Goal: Transaction & Acquisition: Purchase product/service

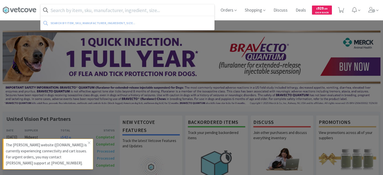
click at [103, 13] on input "text" at bounding box center [128, 10] width 174 height 12
type input "194018"
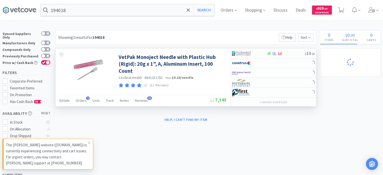
select select "1"
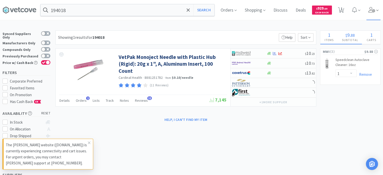
select select "1"
select select "6"
select select "1"
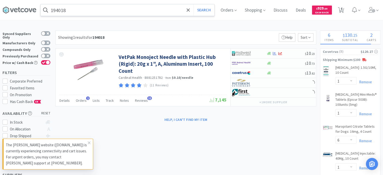
click at [117, 7] on input "194018" at bounding box center [128, 10] width 174 height 12
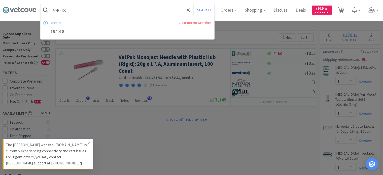
click at [115, 10] on input "194018" at bounding box center [128, 10] width 174 height 12
drag, startPoint x: 115, startPoint y: 10, endPoint x: 14, endPoint y: -18, distance: 104.1
click at [14, 0] on html "194018 Search recent Clear Recent Searches 194018 Orders Shopping Discuss Discu…" at bounding box center [191, 87] width 383 height 175
paste input "88690"
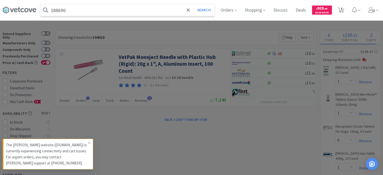
type input "188690"
click at [193, 4] on button "Search" at bounding box center [203, 10] width 21 height 12
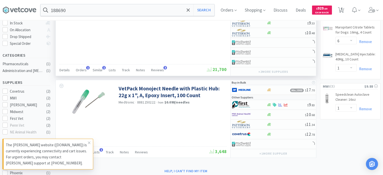
scroll to position [151, 0]
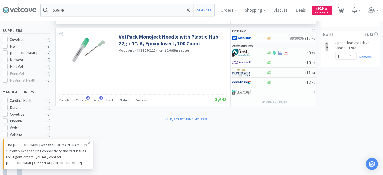
select select "2"
select select "10"
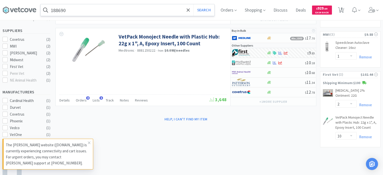
click at [121, 5] on input "188690" at bounding box center [128, 10] width 174 height 12
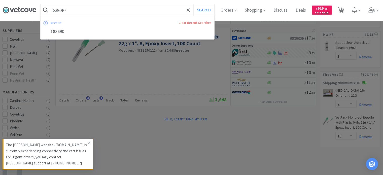
drag, startPoint x: 121, startPoint y: 5, endPoint x: 18, endPoint y: 9, distance: 103.0
click at [17, 9] on div "188690 Search recent Clear Recent Searches 188690 Orders Shopping Discuss Discu…" at bounding box center [192, 10] width 378 height 20
drag, startPoint x: 110, startPoint y: 11, endPoint x: 1, endPoint y: 14, distance: 109.3
click at [0, 13] on div "188690 Search recent Clear Recent Searches 188690 Orders Shopping Discuss Discu…" at bounding box center [191, 10] width 383 height 20
paste input "Mirataz® ([MEDICAL_DATA] Transdermal Ointment): 5G, Each"
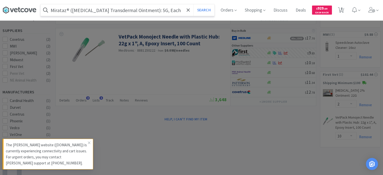
type input "Mirataz® ([MEDICAL_DATA] Transdermal Ointment): 5G, Each"
click at [193, 4] on button "Search" at bounding box center [203, 10] width 21 height 12
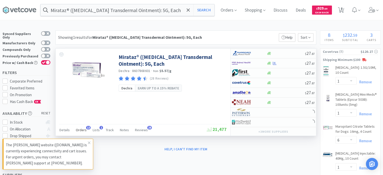
click at [76, 132] on div "Orders 13" at bounding box center [81, 131] width 11 height 10
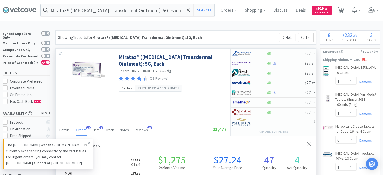
scroll to position [135, 260]
click at [89, 142] on icon at bounding box center [89, 143] width 3 height 4
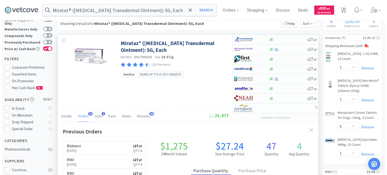
scroll to position [0, 0]
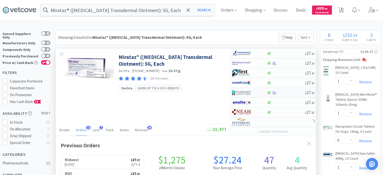
click at [253, 91] on div at bounding box center [246, 92] width 28 height 9
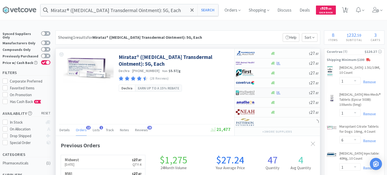
select select "1"
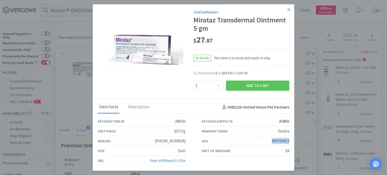
drag, startPoint x: 278, startPoint y: 140, endPoint x: 292, endPoint y: 140, distance: 13.8
click at [292, 140] on div "SKU 809.50000.3" at bounding box center [245, 141] width 104 height 10
copy div "809.50000.3"
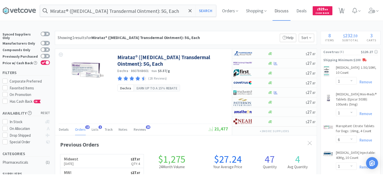
scroll to position [251530, 251405]
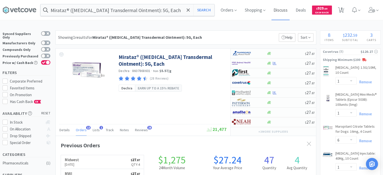
click at [289, 10] on span "Discuss" at bounding box center [280, 10] width 18 height 20
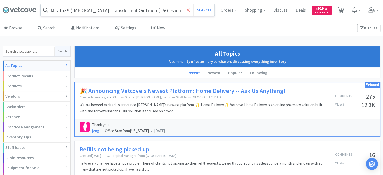
click at [190, 13] on span at bounding box center [188, 10] width 6 height 11
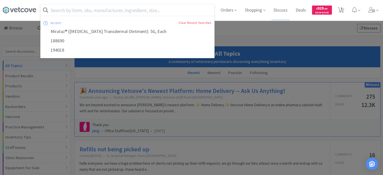
click at [173, 10] on input "text" at bounding box center [128, 10] width 174 height 12
paste input "Clear Plastic E-Collar: Padded Neckline, 12cm, Adjustable Snap Closure, 1 each"
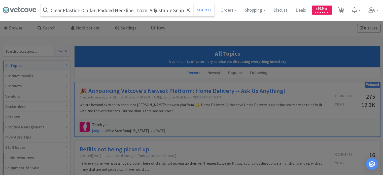
scroll to position [0, 5]
type input "Clear Plastic E-Collar: Padded Neckline, 12cm, Adjustable Snap Closure, 1 each"
click at [193, 4] on button "Search" at bounding box center [203, 10] width 21 height 12
select select "1"
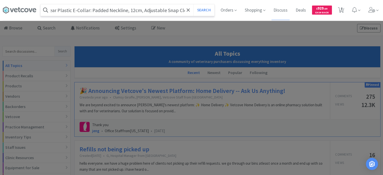
select select "6"
select select "1"
select select "2"
select select "10"
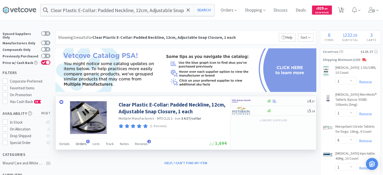
click at [79, 145] on span "Orders" at bounding box center [81, 143] width 11 height 5
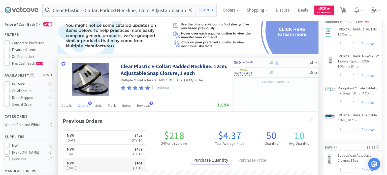
scroll to position [50, 0]
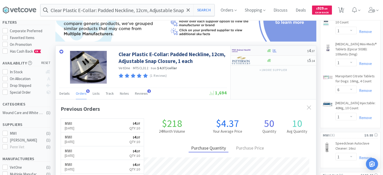
click at [288, 50] on div at bounding box center [286, 51] width 41 height 4
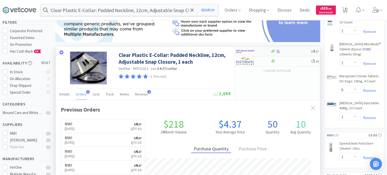
select select "10"
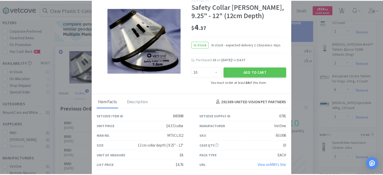
scroll to position [16, 0]
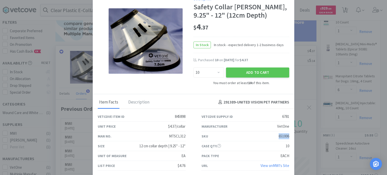
drag, startPoint x: 266, startPoint y: 139, endPoint x: 286, endPoint y: 135, distance: 21.1
click at [286, 135] on div "SKU 651006" at bounding box center [245, 136] width 104 height 10
copy div "651006"
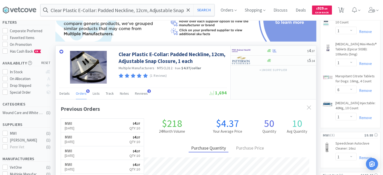
scroll to position [251536, 251405]
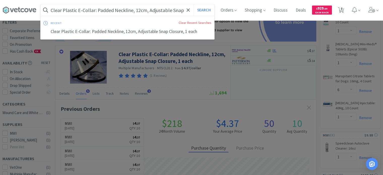
click at [69, 6] on input "Clear Plastic E-Collar: Padded Neckline, 12cm, Adjustable Snap Closure, 1 each" at bounding box center [128, 10] width 174 height 12
paste input "651006"
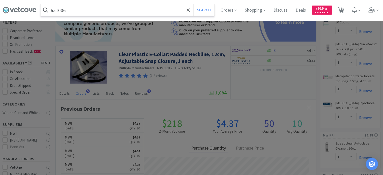
click at [193, 4] on button "Search" at bounding box center [203, 10] width 21 height 12
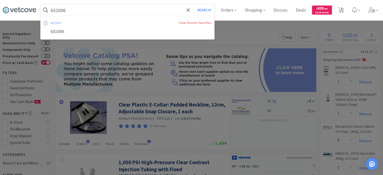
paste input "14867"
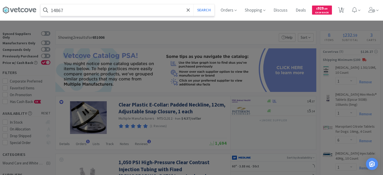
type input "14867"
click at [193, 4] on button "Search" at bounding box center [203, 10] width 21 height 12
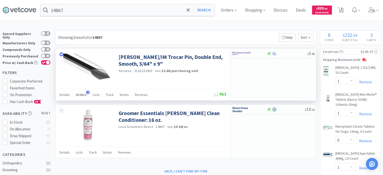
click at [82, 91] on div "Orders 2" at bounding box center [81, 96] width 11 height 10
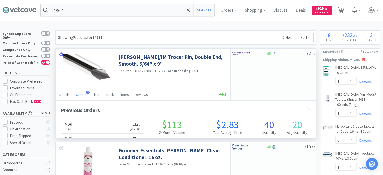
scroll to position [129, 260]
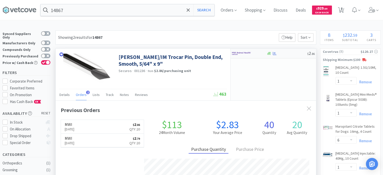
click at [264, 52] on div at bounding box center [249, 53] width 34 height 9
select select "1"
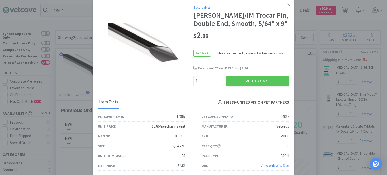
click at [275, 132] on div "SKU 029058" at bounding box center [245, 136] width 88 height 10
drag, startPoint x: 276, startPoint y: 136, endPoint x: 291, endPoint y: 138, distance: 15.0
click at [291, 138] on div "SKU 029058" at bounding box center [245, 136] width 104 height 10
copy div "029058"
drag, startPoint x: 310, startPoint y: 89, endPoint x: 267, endPoint y: 79, distance: 44.8
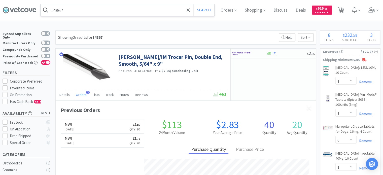
click at [96, 13] on input "14867" at bounding box center [128, 10] width 174 height 12
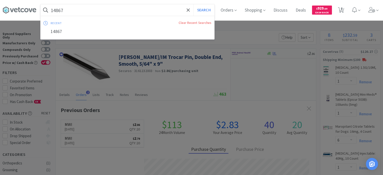
click at [96, 13] on input "14867" at bounding box center [128, 10] width 174 height 12
paste input "Claro Otic Solution: 1 ml, 1 x 10 Count"
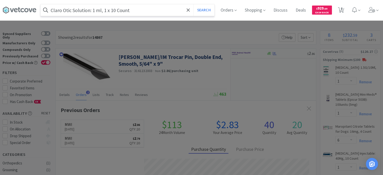
type input "Claro Otic Solution: 1 ml, 1 x 10 Count"
click at [193, 4] on button "Search" at bounding box center [203, 10] width 21 height 12
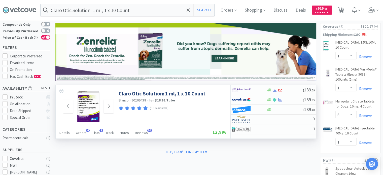
scroll to position [50, 0]
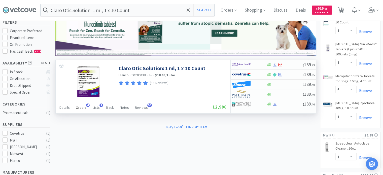
click at [83, 106] on span "Orders" at bounding box center [81, 107] width 11 height 5
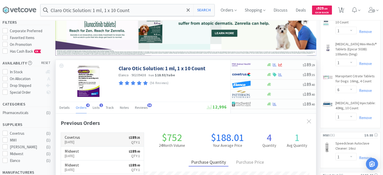
scroll to position [129, 260]
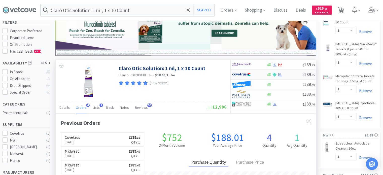
click at [290, 71] on div "$ 189 . 35" at bounding box center [273, 75] width 85 height 10
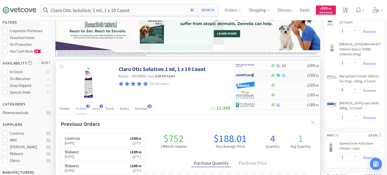
select select "1"
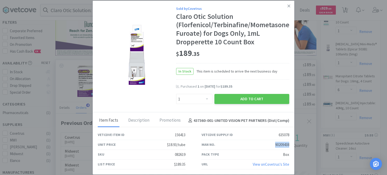
drag, startPoint x: 275, startPoint y: 141, endPoint x: 292, endPoint y: 146, distance: 17.8
click at [292, 146] on div "Man No. 90209438" at bounding box center [245, 145] width 104 height 10
drag, startPoint x: 169, startPoint y: 153, endPoint x: 188, endPoint y: 154, distance: 19.1
click at [188, 154] on div "SKU 082619" at bounding box center [142, 155] width 104 height 10
copy div "082619"
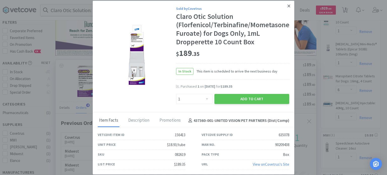
click at [292, 5] on link at bounding box center [288, 6] width 9 height 11
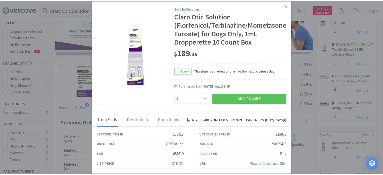
scroll to position [251536, 251405]
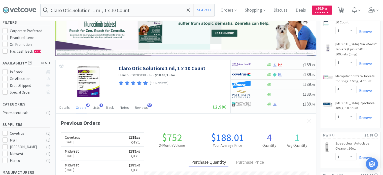
click at [87, 3] on div "Claro Otic Solution: 1 ml, 1 x 10 Count Search Orders Shopping Discuss Discuss …" at bounding box center [192, 10] width 378 height 20
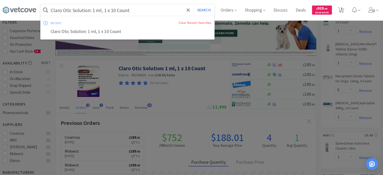
click at [87, 10] on input "Claro Otic Solution: 1 ml, 1 x 10 Count" at bounding box center [128, 10] width 174 height 12
paste input "Ioban 2 Antimicrobial Incise Drape: 13" x 13","
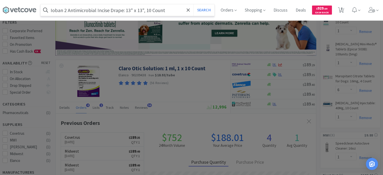
type input "Ioban 2 Antimicrobial Incise Drape: 13" x 13", 10 Count"
click at [193, 4] on button "Search" at bounding box center [203, 10] width 21 height 12
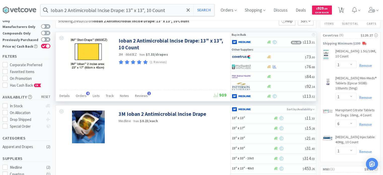
scroll to position [25, 0]
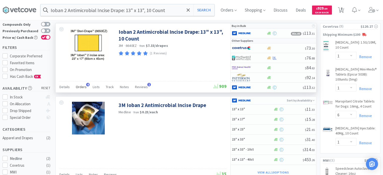
click at [83, 87] on span "Orders" at bounding box center [81, 87] width 11 height 5
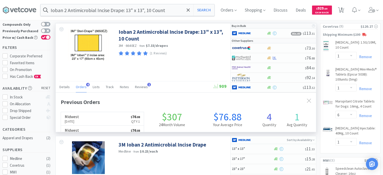
scroll to position [129, 260]
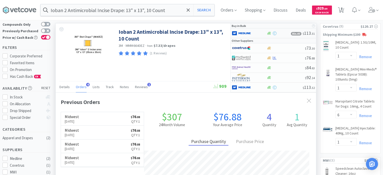
click at [250, 30] on img at bounding box center [241, 33] width 19 height 8
select select "1"
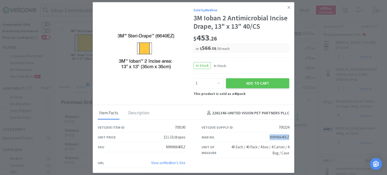
drag, startPoint x: 269, startPoint y: 137, endPoint x: 289, endPoint y: 141, distance: 20.3
click at [289, 141] on div "Man No. MMM6640EZ" at bounding box center [245, 137] width 104 height 10
copy div "MMM6640EZ"
click at [290, 5] on link at bounding box center [288, 7] width 9 height 11
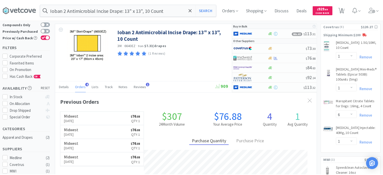
scroll to position [251536, 251405]
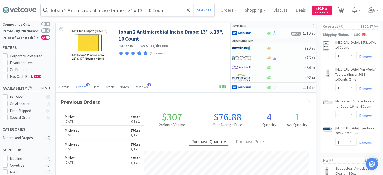
click at [168, 11] on input "Ioban 2 Antimicrobial Incise Drape: 13" x 13", 10 Count" at bounding box center [128, 10] width 174 height 12
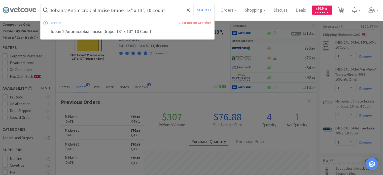
drag, startPoint x: 168, startPoint y: 11, endPoint x: 81, endPoint y: 11, distance: 87.6
click at [81, 11] on input "Ioban 2 Antimicrobial Incise Drape: 13" x 13", 10 Count" at bounding box center [128, 10] width 174 height 12
click at [158, 16] on div "recent Clear Recent Searches Ioban 2 Antimicrobial Incise Drape: 13" x 13", 10 …" at bounding box center [127, 28] width 174 height 24
click at [164, 14] on input "Ioban 2 Antimicrobial Incise Drape: 13" x 13", 10 Count" at bounding box center [128, 10] width 174 height 12
paste input "HVLP Cuffed Oral/Nasal Endotracheal Tube with [PERSON_NAME] Eye, 8.5 mm 10/BX"
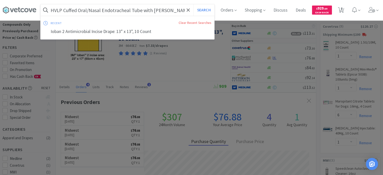
scroll to position [0, 19]
type input "HVLP Cuffed Oral/Nasal Endotracheal Tube with [PERSON_NAME] Eye, 8.5 mm 10/BX"
click at [193, 4] on button "Search" at bounding box center [203, 10] width 21 height 12
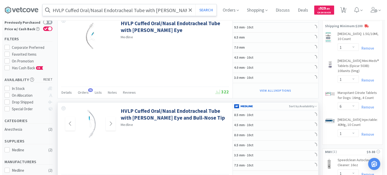
scroll to position [25, 0]
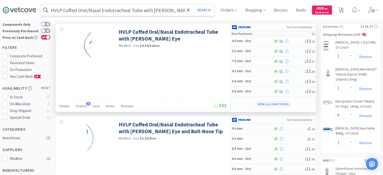
click at [263, 103] on button "View all 19 Options" at bounding box center [273, 104] width 36 height 7
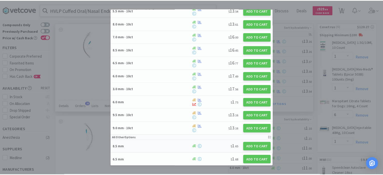
scroll to position [88, 0]
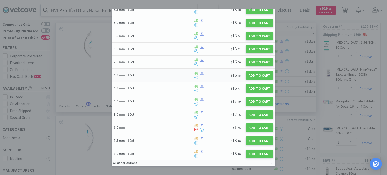
click at [172, 75] on h5 "8.5 mm · 10ct" at bounding box center [153, 75] width 78 height 5
select select "1"
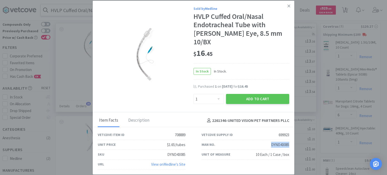
drag, startPoint x: 271, startPoint y: 140, endPoint x: 290, endPoint y: 141, distance: 18.9
click at [290, 141] on div "Man No. DYND43085" at bounding box center [245, 145] width 104 height 10
copy div "DYND43085"
click at [289, 7] on icon at bounding box center [288, 6] width 3 height 3
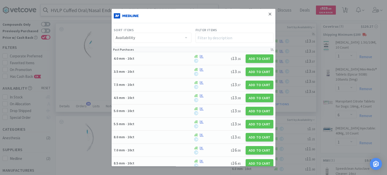
click at [265, 14] on link at bounding box center [269, 14] width 9 height 11
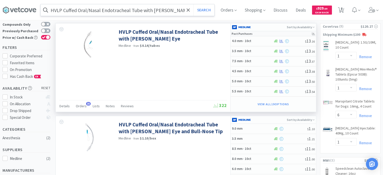
click at [161, 13] on input "HVLP Cuffed Oral/Nasal Endotracheal Tube with [PERSON_NAME] Eye, 8.5 mm 10/BX" at bounding box center [128, 10] width 174 height 12
click at [160, 13] on input "HVLP Cuffed Oral/Nasal Endotracheal Tube with [PERSON_NAME] Eye, 8.5 mm 10/BX" at bounding box center [128, 10] width 174 height 12
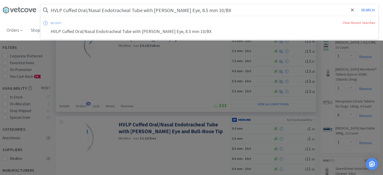
paste input "[MEDICAL_DATA] Solution with Applicator, 26 mL 20/CS"
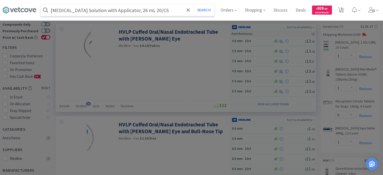
click at [193, 4] on button "Search" at bounding box center [203, 10] width 21 height 12
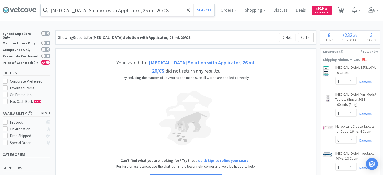
click at [155, 9] on input "[MEDICAL_DATA] Solution with Applicator, 26 mL 20/CS" at bounding box center [128, 10] width 174 height 12
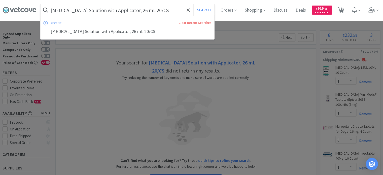
click at [155, 9] on input "[MEDICAL_DATA] Solution with Applicator, 26 mL 20/CS" at bounding box center [128, 10] width 174 height 12
click at [155, 10] on input "[MEDICAL_DATA] Solution with Applicator, 26 mL 20/CS" at bounding box center [128, 10] width 174 height 12
drag, startPoint x: 155, startPoint y: 10, endPoint x: 122, endPoint y: 14, distance: 33.5
click at [122, 14] on input "[MEDICAL_DATA] Solution with Applicator, 26 mL 20/CS" at bounding box center [128, 10] width 174 height 12
type input "[MEDICAL_DATA] Solution with Applicator"
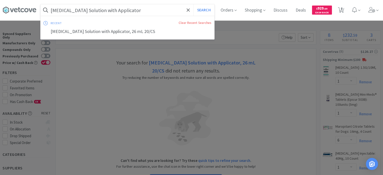
click at [193, 4] on button "Search" at bounding box center [203, 10] width 21 height 12
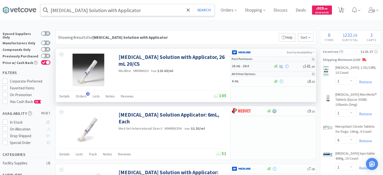
click at [254, 64] on h5 "26 mL · 20ct" at bounding box center [252, 66] width 40 height 4
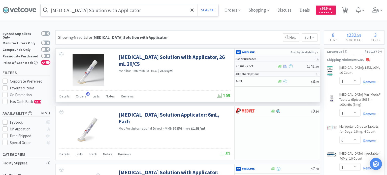
select select "1"
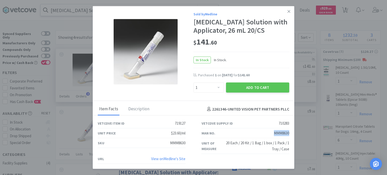
drag, startPoint x: 273, startPoint y: 131, endPoint x: 291, endPoint y: 133, distance: 18.5
click at [291, 133] on div "Man No. MMM8630" at bounding box center [245, 133] width 104 height 10
copy div "MMM8630"
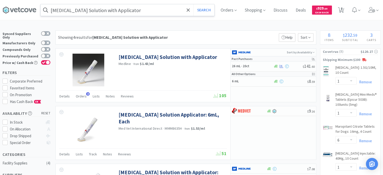
click at [125, 7] on input "[MEDICAL_DATA] Solution with Applicator" at bounding box center [128, 10] width 174 height 12
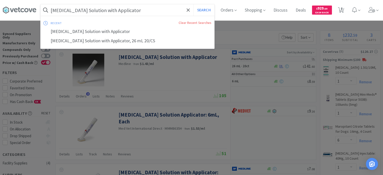
paste input "Clear Plastic E-Collar: Padded Neckline, 10cm, Adjustable Snap Closure, 1 each"
type input "Clear Plastic E-Collar: Padded Neckline, 10cm, Adjustable Snap Closure, 1 each"
click at [193, 4] on button "Search" at bounding box center [203, 10] width 21 height 12
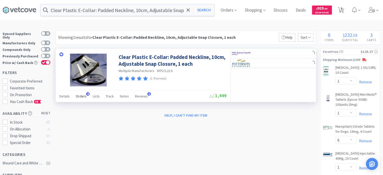
click at [80, 98] on span "Orders" at bounding box center [81, 96] width 11 height 5
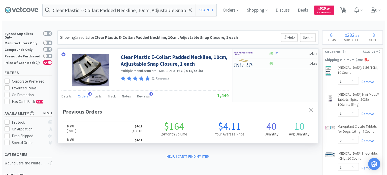
scroll to position [129, 260]
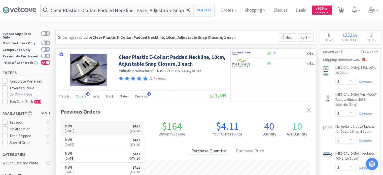
click at [112, 128] on link "MWI [DATE] $ 4 . 11 Qty: 10" at bounding box center [102, 128] width 83 height 14
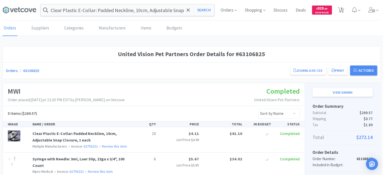
select select "1"
select select "6"
select select "1"
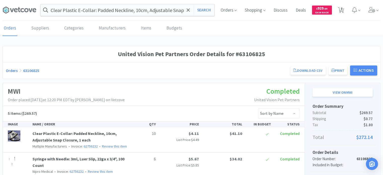
select select "2"
select select "10"
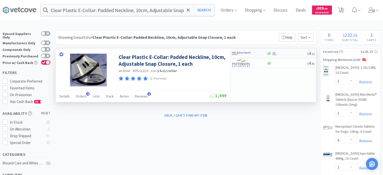
click at [260, 54] on div at bounding box center [249, 53] width 34 height 9
select select "10"
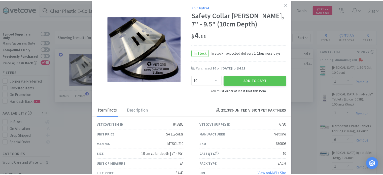
scroll to position [8, 0]
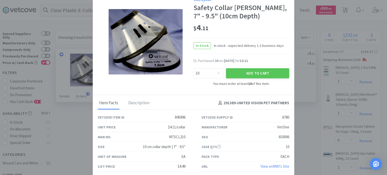
click at [238, 144] on div "Case Qty. 10" at bounding box center [245, 147] width 88 height 10
drag, startPoint x: 272, startPoint y: 136, endPoint x: 287, endPoint y: 136, distance: 15.1
click at [287, 136] on div "SKU 650006" at bounding box center [245, 137] width 104 height 10
copy div "650006"
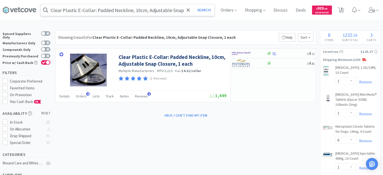
click at [133, 13] on input "Clear Plastic E-Collar: Padded Neckline, 10cm, Adjustable Snap Closure, 1 each" at bounding box center [128, 10] width 174 height 12
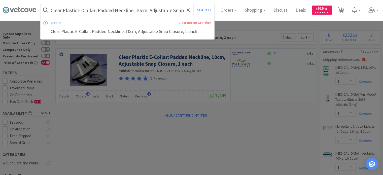
click at [133, 13] on input "Clear Plastic E-Collar: Padded Neckline, 10cm, Adjustable Snap Closure, 1 each" at bounding box center [128, 10] width 174 height 12
paste input "Prolene Monofilament Suture, Blue, Size 1-0, 30", CT-1 Needle 36/BX"
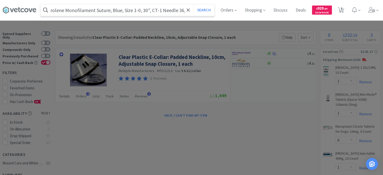
click at [193, 4] on button "Search" at bounding box center [203, 10] width 21 height 12
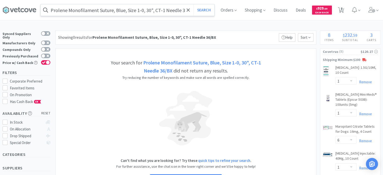
click at [161, 4] on div "Prolene Monofilament Suture, Blue, Size 1-0, 30", CT-1 Needle 36/BX Search" at bounding box center [127, 10] width 174 height 12
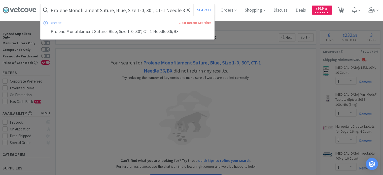
click at [156, 7] on input "Prolene Monofilament Suture, Blue, Size 1-0, 30", CT-1 Needle 36/BX" at bounding box center [128, 10] width 174 height 12
click at [154, 10] on input "Prolene Monofilament Suture, Blue, Size 1-0, 30", CT-1 Needle 36/BX" at bounding box center [128, 10] width 174 height 12
drag, startPoint x: 154, startPoint y: 13, endPoint x: 209, endPoint y: 13, distance: 55.6
click at [209, 13] on form "Prolene Monofilament Suture, Blue, Size 1-0, 30", CT-1 Needle 36/BX Search" at bounding box center [128, 10] width 174 height 12
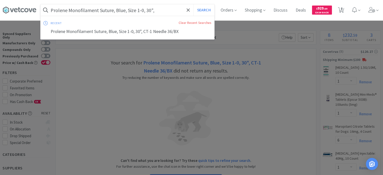
scroll to position [0, 0]
type input "Prolene Monofilament Suture, Blue, Size 1-0, 30""
click at [193, 4] on button "Search" at bounding box center [203, 10] width 21 height 12
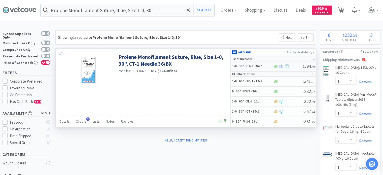
click at [263, 66] on h5 "1-0 · 30" · CT-1 · 36ct" at bounding box center [252, 66] width 40 height 4
select select "1"
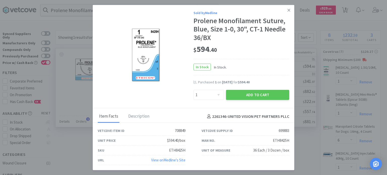
click at [273, 143] on div "ETH8425H" at bounding box center [281, 140] width 16 height 6
drag, startPoint x: 272, startPoint y: 141, endPoint x: 288, endPoint y: 142, distance: 16.1
click at [288, 142] on div "Man No. ETH8425H" at bounding box center [245, 141] width 88 height 10
copy div "ETH8425H"
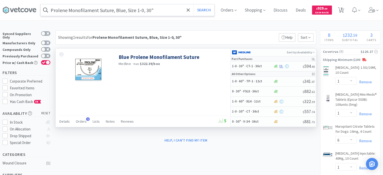
click at [115, 15] on input "Prolene Monofilament Suture, Blue, Size 1-0, 30"" at bounding box center [128, 10] width 174 height 12
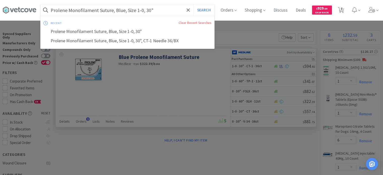
click at [115, 15] on input "Prolene Monofilament Suture, Blue, Size 1-0, 30"" at bounding box center [128, 10] width 174 height 12
paste input "191448"
type input "191448"
click at [193, 4] on button "Search" at bounding box center [203, 10] width 21 height 12
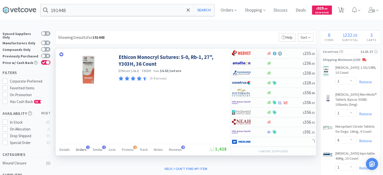
click at [76, 148] on span "Orders" at bounding box center [81, 149] width 11 height 5
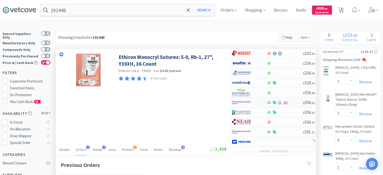
click at [256, 100] on div at bounding box center [246, 102] width 28 height 9
select select "1"
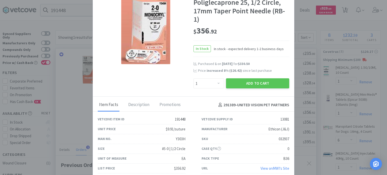
scroll to position [31, 0]
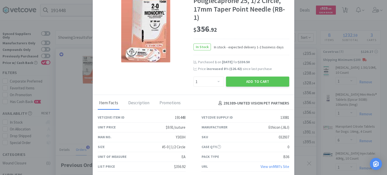
click at [272, 136] on div "SKU 032937" at bounding box center [245, 137] width 88 height 10
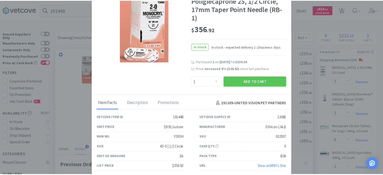
scroll to position [31, 0]
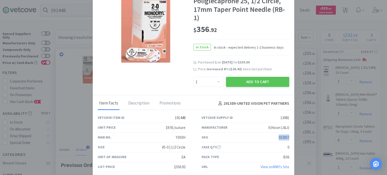
drag, startPoint x: 273, startPoint y: 135, endPoint x: 289, endPoint y: 138, distance: 16.1
click at [289, 138] on div "SKU 032937" at bounding box center [245, 138] width 104 height 10
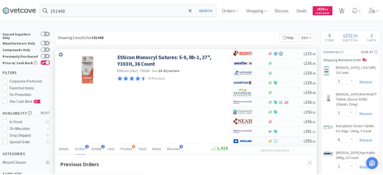
scroll to position [251536, 251405]
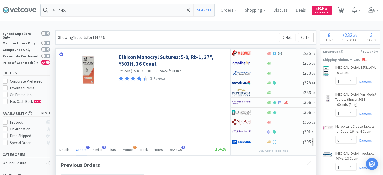
select select "1"
select select "50"
click at [123, 11] on input "191448" at bounding box center [128, 10] width 174 height 12
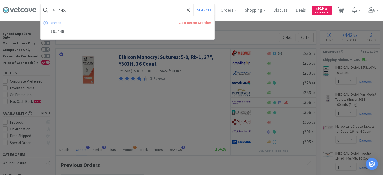
paste input "298817"
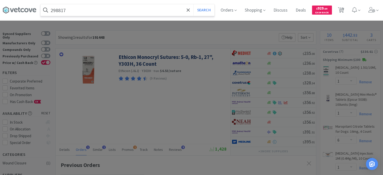
click at [193, 4] on button "Search" at bounding box center [203, 10] width 21 height 12
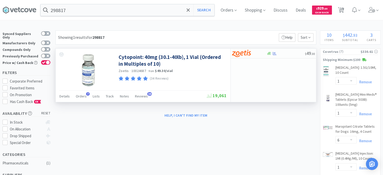
click at [71, 98] on div "Details Orders 7 Lists Track Notes Reviews 34" at bounding box center [132, 97] width 147 height 10
click at [73, 98] on div "Details Orders 7 Lists Track Notes Reviews 34" at bounding box center [132, 97] width 147 height 10
click at [80, 96] on span "Orders" at bounding box center [81, 96] width 11 height 5
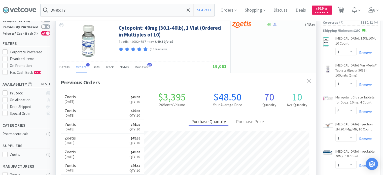
scroll to position [75, 0]
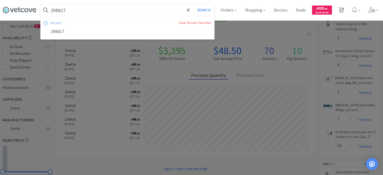
click at [288, 76] on div at bounding box center [191, 87] width 383 height 175
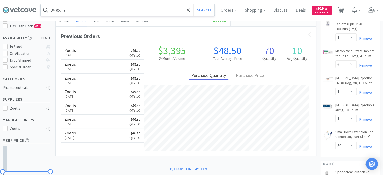
click at [117, 14] on input "298817" at bounding box center [128, 10] width 174 height 12
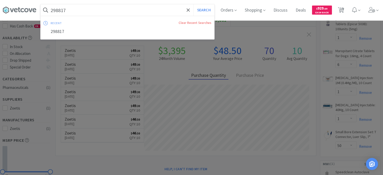
paste input "732"
click at [193, 4] on button "Search" at bounding box center [203, 10] width 21 height 12
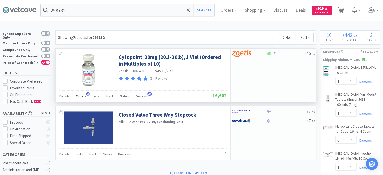
click at [83, 101] on div "Orders 3" at bounding box center [81, 97] width 11 height 10
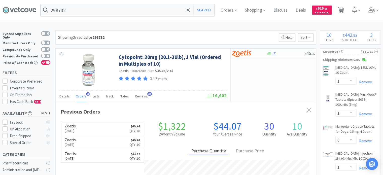
scroll to position [129, 260]
click at [103, 1] on div "298732 Search Orders Shopping Discuss Discuss Deals Deals $ 929 . 69 Cash Back …" at bounding box center [192, 10] width 378 height 20
click at [99, 5] on input "298732" at bounding box center [128, 10] width 174 height 12
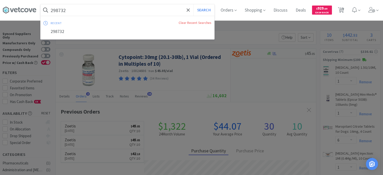
paste input "27"
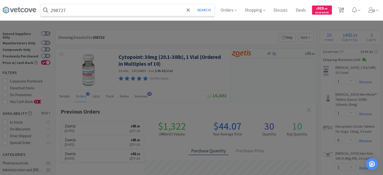
click at [193, 4] on button "Search" at bounding box center [203, 10] width 21 height 12
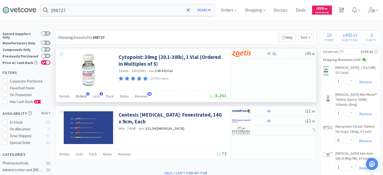
click at [82, 96] on span "Orders" at bounding box center [81, 96] width 11 height 5
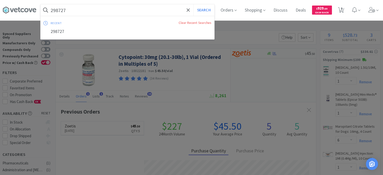
click at [112, 14] on input "298727" at bounding box center [128, 10] width 174 height 12
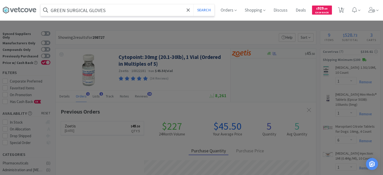
type input "GREEN SURGICAL GLOVES"
click at [193, 4] on button "Search" at bounding box center [203, 10] width 21 height 12
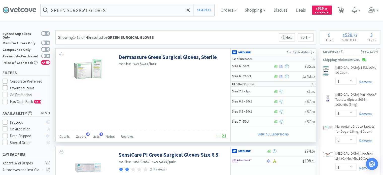
click at [85, 136] on span "Orders" at bounding box center [81, 136] width 11 height 5
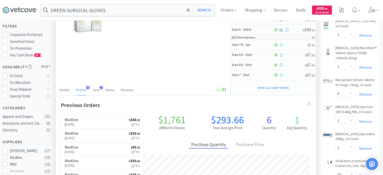
scroll to position [25, 0]
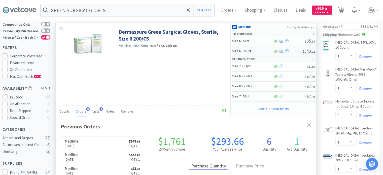
click at [255, 52] on h5 "Size 6 · 200ct" at bounding box center [252, 51] width 40 height 4
select select "1"
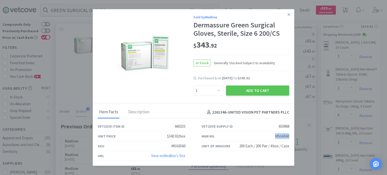
drag, startPoint x: 276, startPoint y: 137, endPoint x: 289, endPoint y: 138, distance: 13.0
click at [289, 138] on div "Man No. MSG6560" at bounding box center [245, 136] width 88 height 10
drag, startPoint x: 349, startPoint y: 56, endPoint x: 326, endPoint y: 54, distance: 23.0
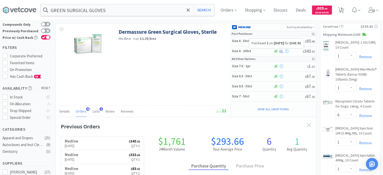
scroll to position [251536, 251405]
click at [77, 12] on input "GREEN SURGICAL GLOVES" at bounding box center [128, 10] width 174 height 12
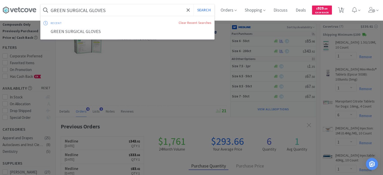
click at [77, 12] on input "GREEN SURGICAL GLOVES" at bounding box center [128, 10] width 174 height 12
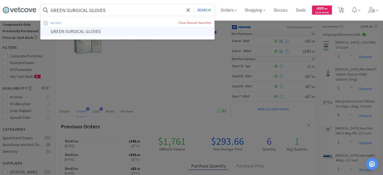
paste input "[MEDICAL_DATA] Alcohol 70%: 1 Gallon, 4 Count"
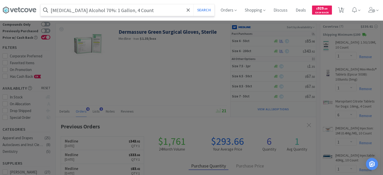
click at [193, 4] on button "Search" at bounding box center [203, 10] width 21 height 12
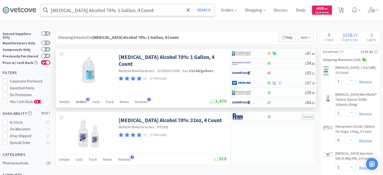
click at [84, 101] on span "Orders" at bounding box center [81, 101] width 11 height 5
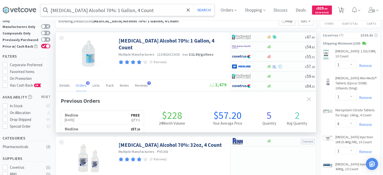
scroll to position [25, 0]
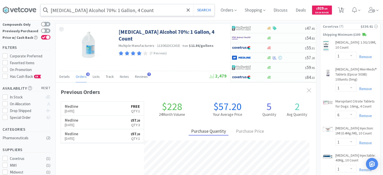
click at [143, 9] on input "[MEDICAL_DATA] Alcohol 70%: 1 Gallon, 4 Count" at bounding box center [128, 10] width 174 height 12
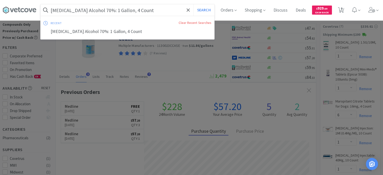
click at [149, 9] on input "[MEDICAL_DATA] Alcohol 70%: 1 Gallon, 4 Count" at bounding box center [128, 10] width 174 height 12
drag, startPoint x: 156, startPoint y: 9, endPoint x: 92, endPoint y: 19, distance: 64.4
click at [94, 16] on div "[MEDICAL_DATA] Alcohol 70%: 1 Gallon, 4 Count Search recent Clear Recent Search…" at bounding box center [128, 10] width 174 height 12
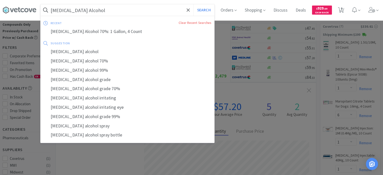
click at [193, 4] on button "Search" at bounding box center [203, 10] width 21 height 12
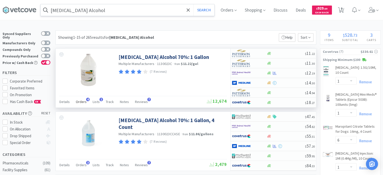
click at [78, 101] on span "Orders" at bounding box center [81, 101] width 11 height 5
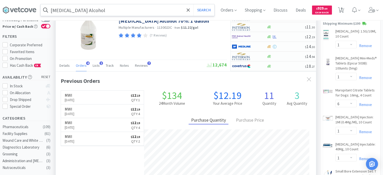
scroll to position [25, 0]
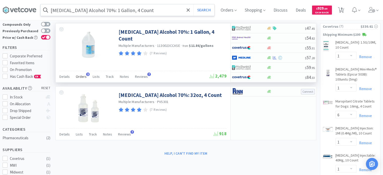
click at [84, 73] on div "Orders 3" at bounding box center [81, 77] width 11 height 10
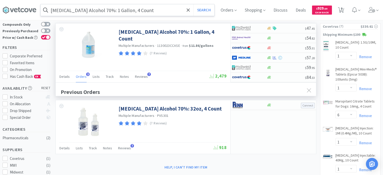
scroll to position [129, 260]
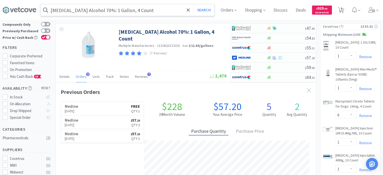
type input "[MEDICAL_DATA] Alcohol"
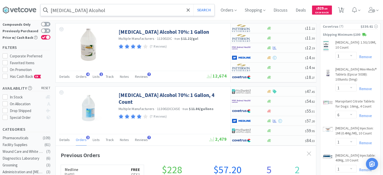
scroll to position [129, 260]
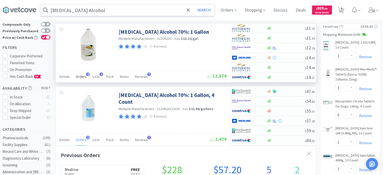
click at [84, 72] on div "Orders 4" at bounding box center [81, 77] width 11 height 10
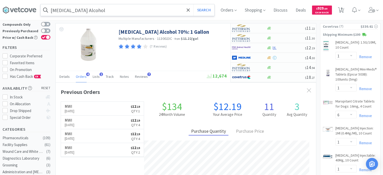
scroll to position [0, 0]
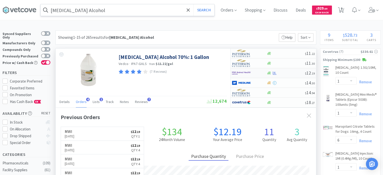
click at [251, 77] on div at bounding box center [246, 73] width 28 height 9
select select "1"
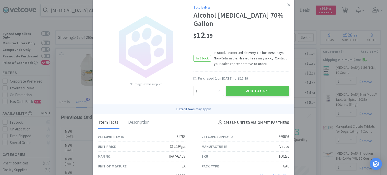
click at [268, 152] on div "SKU 100236" at bounding box center [245, 157] width 88 height 10
drag, startPoint x: 269, startPoint y: 145, endPoint x: 277, endPoint y: 148, distance: 9.1
click at [273, 152] on div "SKU 100236" at bounding box center [245, 157] width 88 height 10
drag, startPoint x: 277, startPoint y: 148, endPoint x: 285, endPoint y: 150, distance: 7.9
click at [285, 153] on div "100236" at bounding box center [283, 156] width 11 height 6
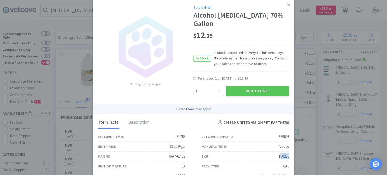
click at [279, 153] on div "100236" at bounding box center [283, 156] width 11 height 6
drag, startPoint x: 271, startPoint y: 149, endPoint x: 286, endPoint y: 147, distance: 14.7
click at [286, 152] on div "SKU 100236" at bounding box center [245, 157] width 104 height 10
click at [287, 5] on icon at bounding box center [288, 4] width 3 height 3
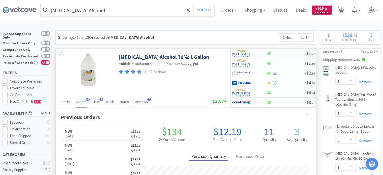
scroll to position [251536, 251405]
click at [88, 14] on input "[MEDICAL_DATA] Alcohol" at bounding box center [128, 10] width 174 height 12
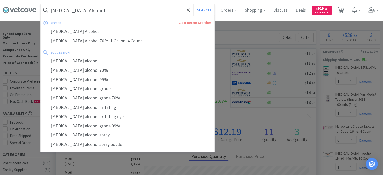
paste input "Gauze Sponges: Non-Sterile, Woven, 8-Ply, 4" x 4", 4000 Count"
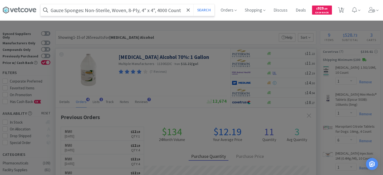
type input "Gauze Sponges: Non-Sterile, Woven, 8-Ply, 4" x 4", 4000 Count"
click at [193, 4] on button "Search" at bounding box center [203, 10] width 21 height 12
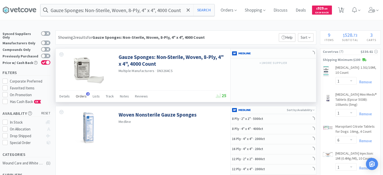
click at [77, 96] on span "Orders" at bounding box center [81, 96] width 11 height 5
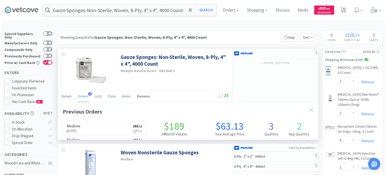
scroll to position [129, 260]
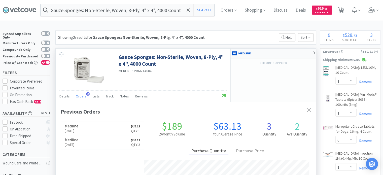
click at [250, 54] on img at bounding box center [241, 54] width 19 height 8
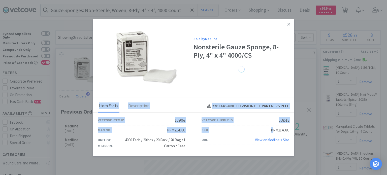
drag, startPoint x: 272, startPoint y: 128, endPoint x: 295, endPoint y: 130, distance: 22.9
click at [295, 130] on div "Sold by Medline Nonsterile Gauze Sponge, 8-Ply, 4" x 4" 4000/CS Item Facts Desc…" at bounding box center [193, 87] width 387 height 175
click at [273, 129] on div "PRM21408C" at bounding box center [280, 130] width 18 height 6
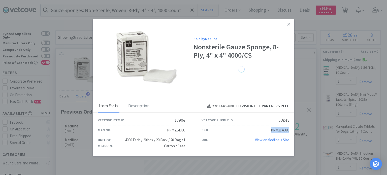
drag, startPoint x: 270, startPoint y: 130, endPoint x: 288, endPoint y: 130, distance: 17.9
click at [288, 130] on div "PRM21408C" at bounding box center [280, 130] width 18 height 6
select select "1"
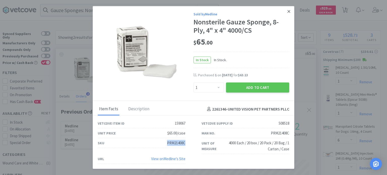
click at [288, 14] on icon at bounding box center [288, 11] width 3 height 5
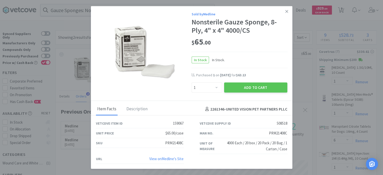
scroll to position [251536, 251405]
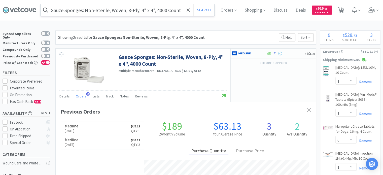
click at [136, 8] on input "Gauze Sponges: Non-Sterile, Woven, 8-Ply, 4" x 4", 4000 Count" at bounding box center [128, 10] width 174 height 12
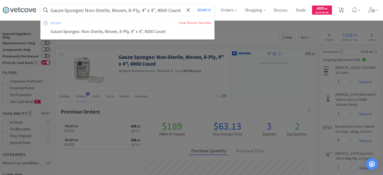
paste input "82773"
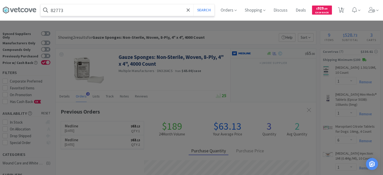
type input "82773"
click at [193, 4] on button "Search" at bounding box center [203, 10] width 21 height 12
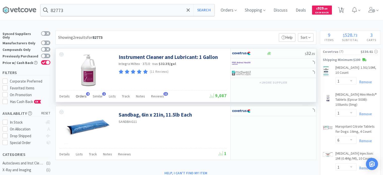
click at [80, 97] on span "Orders" at bounding box center [81, 96] width 11 height 5
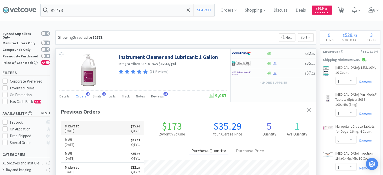
scroll to position [129, 260]
click at [287, 65] on div "$ 35 . 91" at bounding box center [273, 63] width 85 height 10
select select "1"
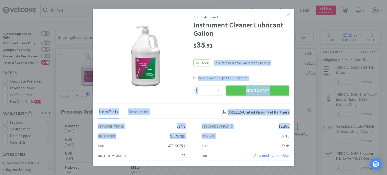
drag, startPoint x: 282, startPoint y: 135, endPoint x: 312, endPoint y: 136, distance: 30.5
click at [312, 136] on div "Sold by Midwest Instrument Cleaner Lubricant Gallon $ 35 . 91 In Stock This ite…" at bounding box center [193, 87] width 387 height 175
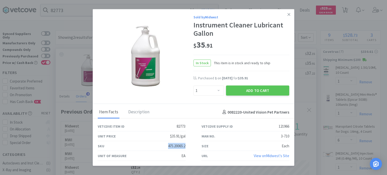
drag, startPoint x: 165, startPoint y: 148, endPoint x: 184, endPoint y: 145, distance: 19.7
click at [184, 145] on div "SKU 475.20065.2" at bounding box center [142, 146] width 88 height 10
click at [287, 14] on icon at bounding box center [288, 14] width 3 height 5
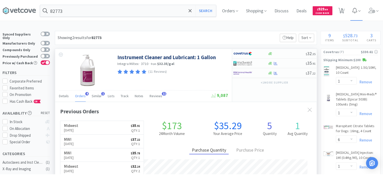
scroll to position [251536, 251405]
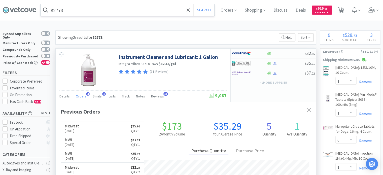
click at [103, 7] on input "82773" at bounding box center [128, 10] width 174 height 12
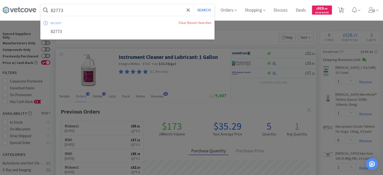
paste input "39418"
type input "39418"
click at [193, 4] on button "Search" at bounding box center [203, 10] width 21 height 12
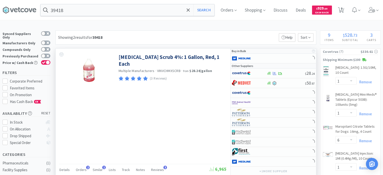
scroll to position [25, 0]
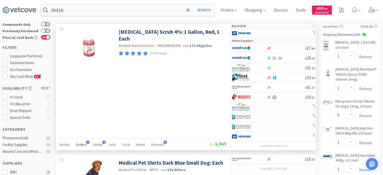
click at [82, 140] on div "Orders 2" at bounding box center [81, 145] width 11 height 10
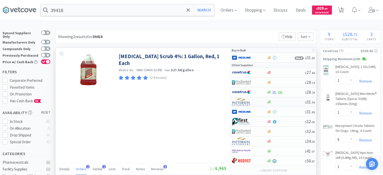
scroll to position [0, 0]
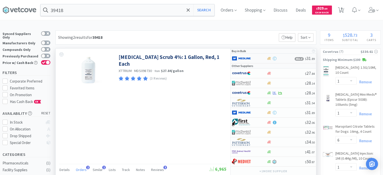
click at [249, 56] on img at bounding box center [241, 59] width 19 height 8
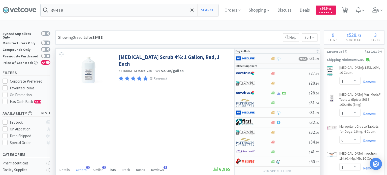
select select "1"
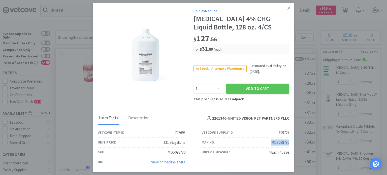
drag, startPoint x: 271, startPoint y: 143, endPoint x: 289, endPoint y: 141, distance: 18.5
click at [289, 141] on div "Man No. MDS098730" at bounding box center [245, 143] width 104 height 10
click at [292, 10] on link at bounding box center [288, 8] width 9 height 11
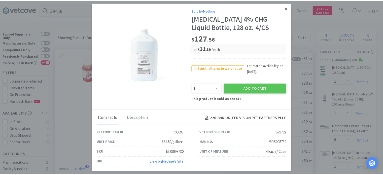
scroll to position [251536, 251405]
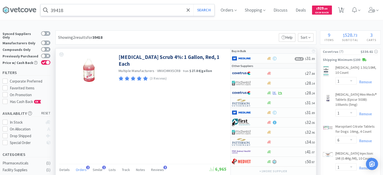
click at [101, 12] on input "39418" at bounding box center [128, 10] width 174 height 12
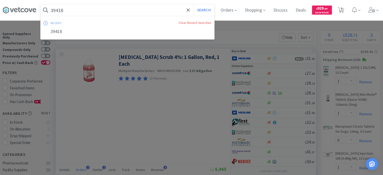
paste input "FitGuard Powder-Free Nitrile Exam Gloves with Textured Fingertips, Size M 2500/…"
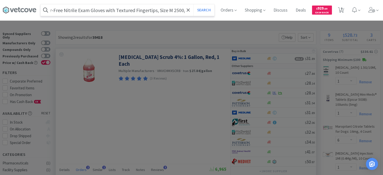
type input "FitGuard Powder-Free Nitrile Exam Gloves with Textured Fingertips, Size M 2500/…"
click at [193, 4] on button "Search" at bounding box center [203, 10] width 21 height 12
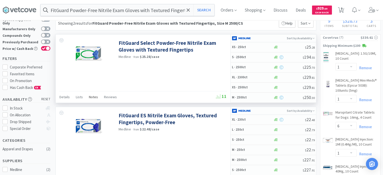
scroll to position [25, 0]
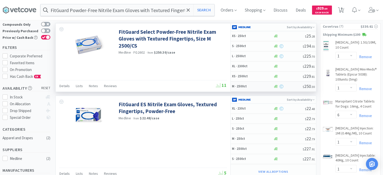
click at [256, 83] on div "M · 2500ct" at bounding box center [253, 86] width 42 height 9
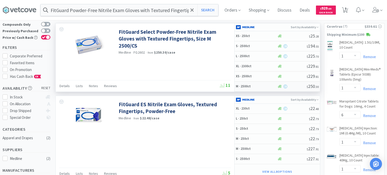
select select "1"
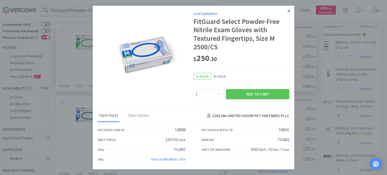
click at [287, 14] on link at bounding box center [288, 11] width 9 height 11
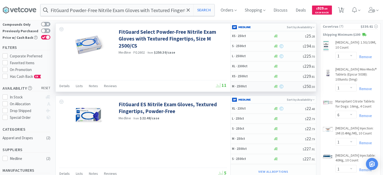
click at [244, 85] on h5 "M · 2500ct" at bounding box center [252, 86] width 40 height 4
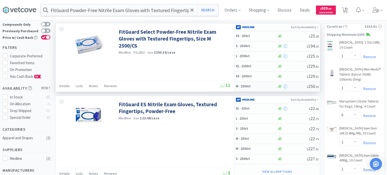
select select "1"
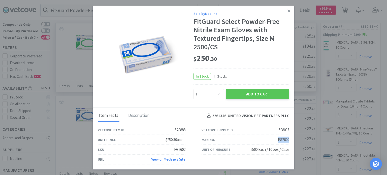
drag, startPoint x: 275, startPoint y: 139, endPoint x: 293, endPoint y: 139, distance: 17.6
click at [293, 139] on div "Man No. FG2602" at bounding box center [245, 140] width 104 height 10
drag, startPoint x: 171, startPoint y: 149, endPoint x: 184, endPoint y: 149, distance: 13.3
click at [184, 149] on div "SKU FG2602" at bounding box center [142, 150] width 88 height 10
drag, startPoint x: 289, startPoint y: 13, endPoint x: 214, endPoint y: 19, distance: 74.7
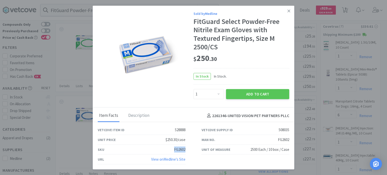
click at [289, 13] on icon at bounding box center [288, 11] width 3 height 5
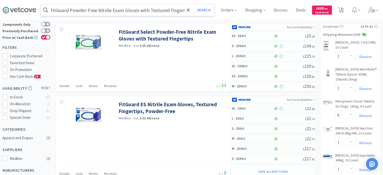
click at [118, 10] on input "FitGuard Powder-Free Nitrile Exam Gloves with Textured Fingertips, Size M 2500/…" at bounding box center [128, 10] width 174 height 12
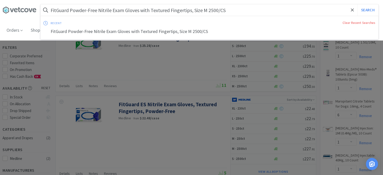
paste input "Protection Plus Underpad, Light Absorbency, 23" x 36", Blue, Inner Packs of 25/…"
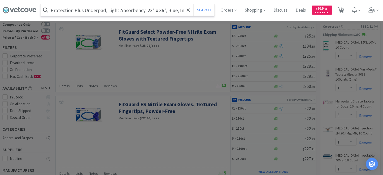
scroll to position [0, 50]
type input "Protection Plus Underpad, Light Absorbency, 23" x 36", Blue, Inner Packs of 25/…"
click at [193, 4] on button "Search" at bounding box center [203, 10] width 21 height 12
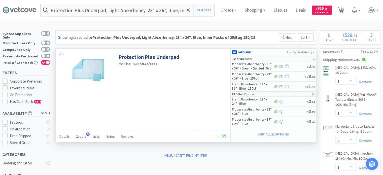
click at [78, 136] on span "Orders" at bounding box center [81, 136] width 11 height 5
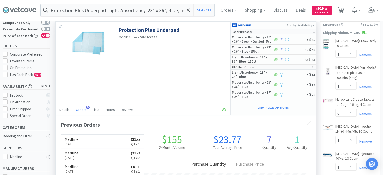
scroll to position [25, 0]
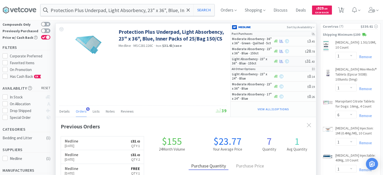
click at [252, 61] on h5 "Light Absorbency · 23" x 36" · Blue · 150ct" at bounding box center [252, 61] width 40 height 9
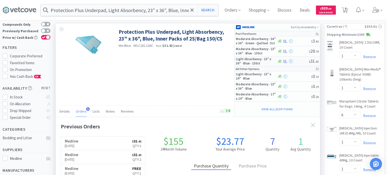
select select "1"
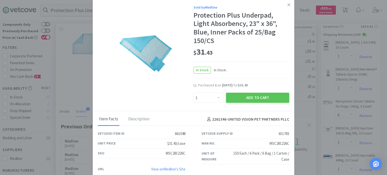
click at [269, 140] on div "MSC281226C" at bounding box center [279, 143] width 20 height 6
drag, startPoint x: 163, startPoint y: 151, endPoint x: 184, endPoint y: 149, distance: 21.2
click at [184, 149] on div "SKU MSC281226C" at bounding box center [142, 153] width 104 height 10
click at [286, 8] on link at bounding box center [288, 4] width 9 height 11
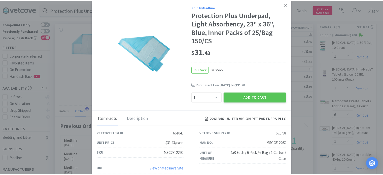
scroll to position [251536, 251405]
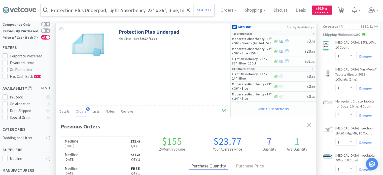
click at [122, 14] on input "Protection Plus Underpad, Light Absorbency, 23" x 36", Blue, Inner Packs of 25/…" at bounding box center [128, 10] width 174 height 12
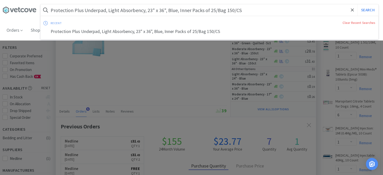
click at [122, 14] on input "Protection Plus Underpad, Light Absorbency, 23" x 36", Blue, Inner Packs of 25/…" at bounding box center [209, 10] width 337 height 12
paste input "Sponge, Lap: X-Ray Detectable Sterile Lap Sponge, 18" x 18", Ring, 5/Pack, 40 P…"
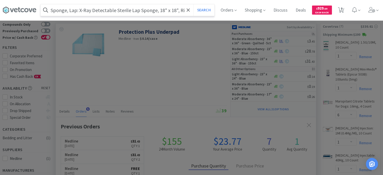
scroll to position [0, 66]
click at [193, 4] on button "Search" at bounding box center [203, 10] width 21 height 12
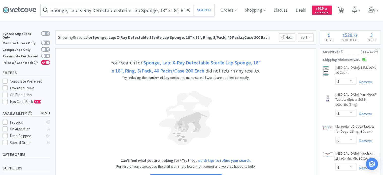
click at [121, 14] on input "Sponge, Lap: X-Ray Detectable Sterile Lap Sponge, 18" x 18", Ring, 5/Pack, 40 P…" at bounding box center [128, 10] width 174 height 12
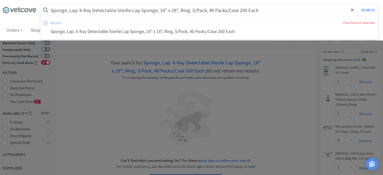
click at [118, 14] on input "Sponge, Lap: X-Ray Detectable Sterile Lap Sponge, 18" x 18", Ring, 5/Pack, 40 P…" at bounding box center [209, 10] width 337 height 12
click at [157, 5] on input "Sponge, Lap: X-Ray Detectable Sterile Lap Sponge, 18" x 18", Ring, 5/Pack, 40 P…" at bounding box center [209, 10] width 337 height 12
drag, startPoint x: 158, startPoint y: 10, endPoint x: 260, endPoint y: 17, distance: 102.9
click at [260, 16] on div "Sponge, Lap: X-Ray Detectable Sterile Lap Sponge, 18" x 18", Ring, 5/Pack, 40 P…" at bounding box center [209, 10] width 337 height 12
type input "Sponge, Lap: X-Ray Detectable Sterile Lap Sponge"
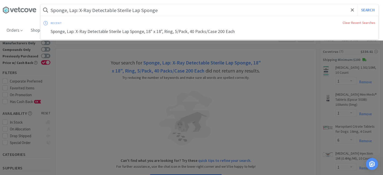
click at [357, 4] on button "Search" at bounding box center [367, 10] width 21 height 12
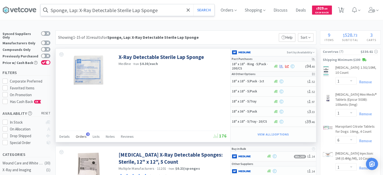
click at [77, 135] on span "Orders" at bounding box center [81, 136] width 11 height 5
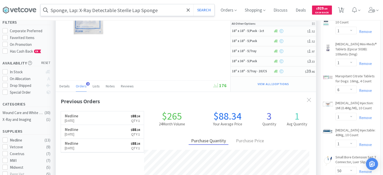
scroll to position [25, 0]
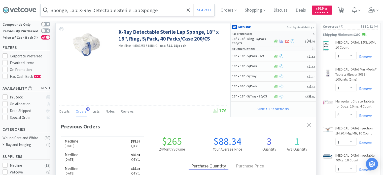
click at [239, 38] on h5 "18" x 18" · Ring · 5/Pack · 200/CS" at bounding box center [252, 41] width 40 height 9
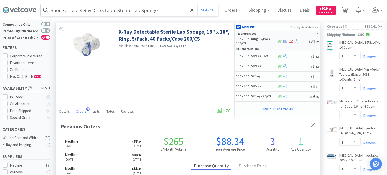
select select "1"
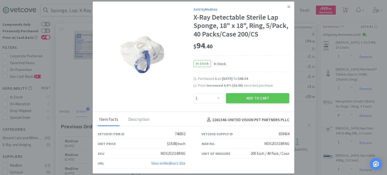
click at [264, 143] on div "MDS251518RNG" at bounding box center [276, 144] width 25 height 6
drag, startPoint x: 149, startPoint y: 152, endPoint x: 188, endPoint y: 153, distance: 39.5
click at [188, 153] on div "SKU MDS251518RNG" at bounding box center [142, 154] width 104 height 10
click at [286, 7] on link at bounding box center [288, 7] width 9 height 11
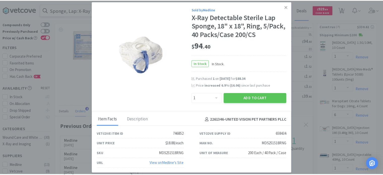
scroll to position [251536, 251405]
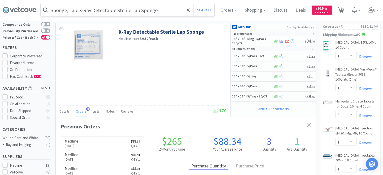
click at [67, 14] on input "Sponge, Lap: X-Ray Detectable Sterile Lap Sponge" at bounding box center [128, 10] width 174 height 12
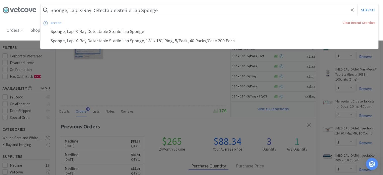
click at [67, 14] on input "Sponge, Lap: X-Ray Detectable Sterile Lap Sponge" at bounding box center [209, 10] width 337 height 12
click at [140, 89] on div at bounding box center [191, 87] width 383 height 175
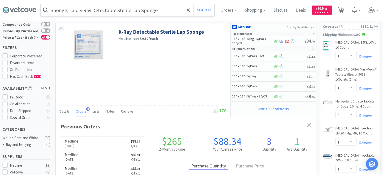
click at [106, 11] on input "Sponge, Lap: X-Ray Detectable Sterile Lap Sponge" at bounding box center [128, 10] width 174 height 12
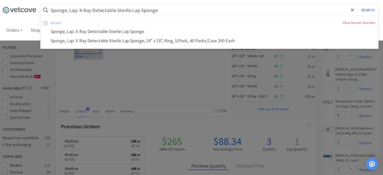
click at [96, 9] on input "Sponge, Lap: X-Ray Detectable Sterile Lap Sponge" at bounding box center [209, 10] width 337 height 12
drag, startPoint x: 78, startPoint y: 9, endPoint x: 45, endPoint y: 12, distance: 33.3
click at [45, 12] on form "Sponge, Lap: X-Ray Detectable Sterile Lap Sponge Search" at bounding box center [209, 10] width 337 height 12
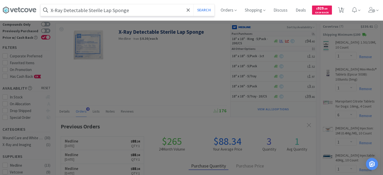
click at [193, 4] on button "Search" at bounding box center [203, 10] width 21 height 12
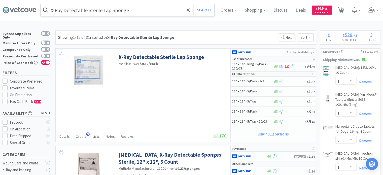
click at [124, 9] on input "X-Ray Detectable Sterile Lap Sponge" at bounding box center [128, 10] width 174 height 12
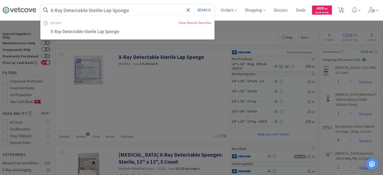
paste input "[MEDICAL_DATA] Oral Oil Suspension: 3 mg/ml, 60 ml"
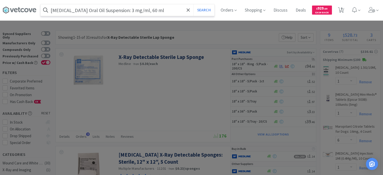
type input "[MEDICAL_DATA] Oral Oil Suspension: 3 mg/ml, 60 ml"
click at [193, 4] on button "Search" at bounding box center [203, 10] width 21 height 12
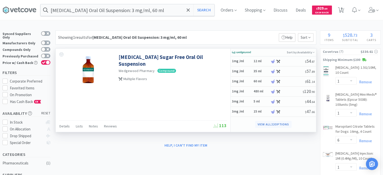
click at [277, 126] on button "View all 22 Options" at bounding box center [273, 124] width 36 height 7
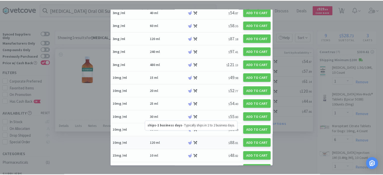
scroll to position [101, 0]
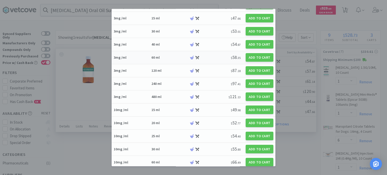
click at [144, 58] on div "3mg /ml" at bounding box center [132, 57] width 36 height 5
select select "45"
select select "1"
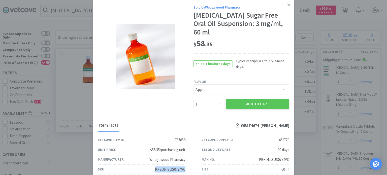
drag, startPoint x: 156, startPoint y: 155, endPoint x: 185, endPoint y: 152, distance: 29.3
click at [185, 165] on div "SKU PREDNISUS0774VC" at bounding box center [142, 170] width 104 height 10
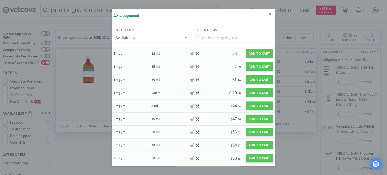
click at [271, 13] on div "Sort Items Availability Price Size Strength Filter Items" at bounding box center [193, 29] width 164 height 36
click at [269, 13] on link at bounding box center [269, 14] width 9 height 11
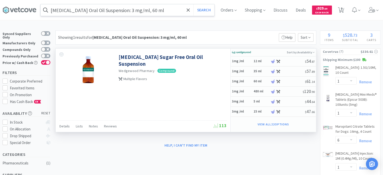
click at [70, 15] on input "[MEDICAL_DATA] Oral Oil Suspension: 3 mg/ml, 60 ml" at bounding box center [128, 10] width 174 height 12
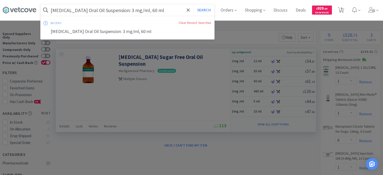
paste input "[MEDICAL_DATA] (AQ BM) 0.5 mg / mL Suspension, 120 mL, Unflavored"
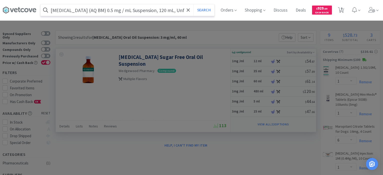
type input "[MEDICAL_DATA] (AQ BM) 0.5 mg / mL Suspension, 120 mL, Unflavored"
click at [193, 4] on button "Search" at bounding box center [203, 10] width 21 height 12
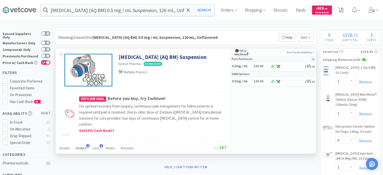
click at [81, 147] on span "Orders" at bounding box center [81, 148] width 11 height 5
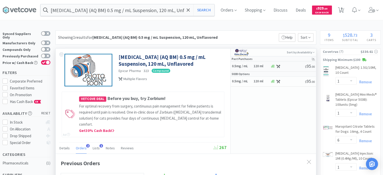
click at [252, 63] on div "0.5mg / mL 120 ml" at bounding box center [251, 66] width 38 height 9
select select "UNFLAVORED"
select select "1"
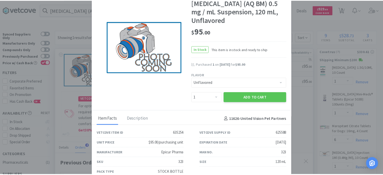
scroll to position [18, 0]
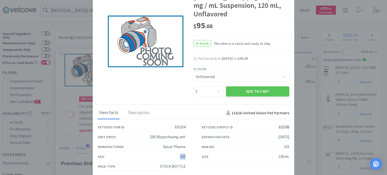
drag, startPoint x: 173, startPoint y: 156, endPoint x: 186, endPoint y: 154, distance: 12.5
click at [186, 154] on div "SKU 323" at bounding box center [142, 157] width 104 height 10
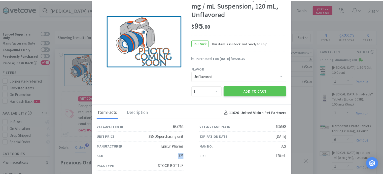
scroll to position [251536, 251405]
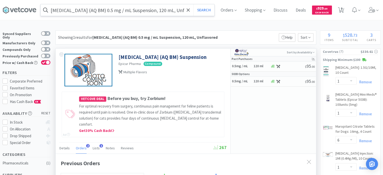
click at [141, 7] on input "[MEDICAL_DATA] (AQ BM) 0.5 mg / mL Suspension, 120 mL, Unflavored" at bounding box center [128, 10] width 174 height 12
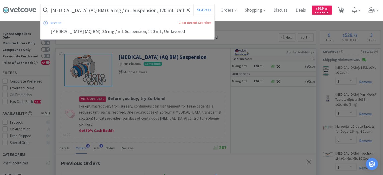
paste input "[MEDICAL_DATA]: 10Ml (1G), 25 Count"
type input "[MEDICAL_DATA]: 10Ml (1G), 25 Count"
click at [193, 4] on button "Search" at bounding box center [203, 10] width 21 height 12
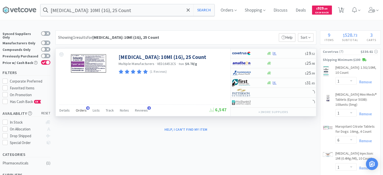
click at [80, 109] on span "Orders" at bounding box center [81, 110] width 11 height 5
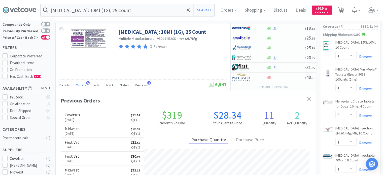
scroll to position [129, 260]
click at [293, 30] on div "$ 19 . 52" at bounding box center [273, 28] width 85 height 10
select select "1"
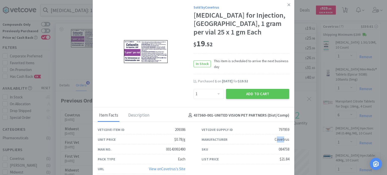
drag, startPoint x: 276, startPoint y: 135, endPoint x: 285, endPoint y: 134, distance: 8.6
click at [285, 136] on div "Covetrus" at bounding box center [281, 139] width 15 height 6
click at [277, 136] on div "Covetrus" at bounding box center [281, 139] width 15 height 6
drag, startPoint x: 274, startPoint y: 135, endPoint x: 289, endPoint y: 135, distance: 15.1
click at [289, 135] on div "Manufacturer Covetrus" at bounding box center [245, 140] width 104 height 10
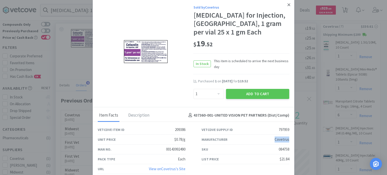
click at [286, 10] on link at bounding box center [288, 4] width 9 height 11
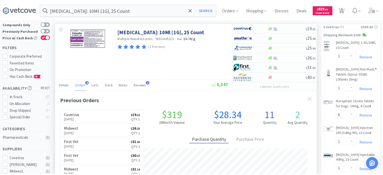
scroll to position [251536, 251405]
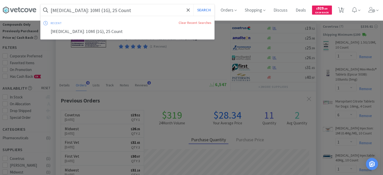
paste input "Pouches: Tyvek Sterilization Pouch, Self-Sealing, 12" x 18" 200 Each"
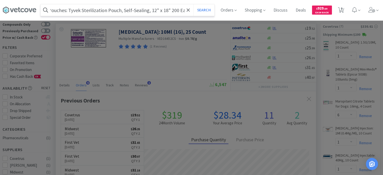
type input "Pouches: Tyvek Sterilization Pouch, Self-Sealing, 12" x 18" 200 Each"
click at [193, 4] on button "Search" at bounding box center [203, 10] width 21 height 12
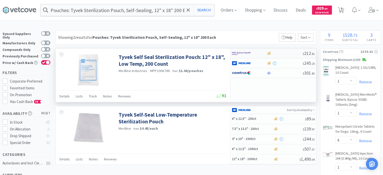
click at [279, 52] on div at bounding box center [284, 54] width 36 height 4
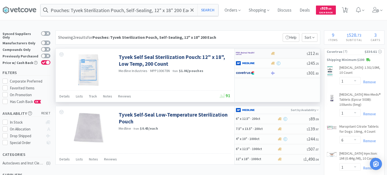
select select "1"
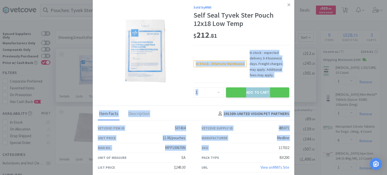
drag, startPoint x: 273, startPoint y: 143, endPoint x: 296, endPoint y: 143, distance: 23.9
click at [296, 143] on div "Sold by MWI Self Seal Tyvek Ster Pouch 12x18 Low Temp $ 212 . 81 In Stock - Alt…" at bounding box center [193, 87] width 387 height 175
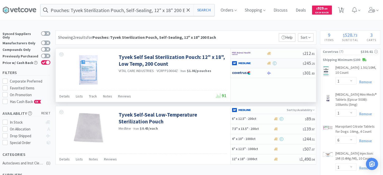
click at [266, 66] on div at bounding box center [249, 63] width 34 height 9
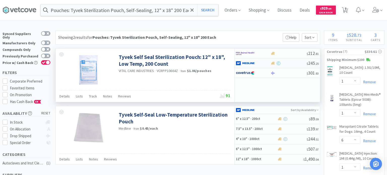
select select "1"
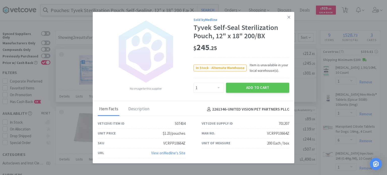
click at [283, 17] on div "Sold by Medline" at bounding box center [241, 20] width 96 height 6
click at [286, 17] on link at bounding box center [288, 17] width 9 height 11
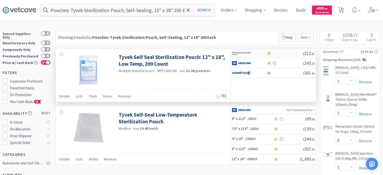
click at [249, 51] on img at bounding box center [241, 54] width 19 height 8
select select "1"
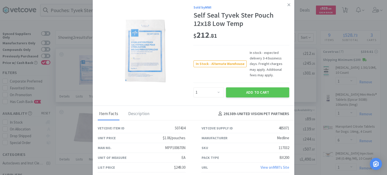
click at [272, 143] on div "SKU 117032" at bounding box center [245, 148] width 88 height 10
drag, startPoint x: 275, startPoint y: 144, endPoint x: 292, endPoint y: 147, distance: 17.3
click at [292, 147] on div "SKU 117032" at bounding box center [245, 148] width 104 height 10
click at [292, 2] on link at bounding box center [288, 4] width 9 height 11
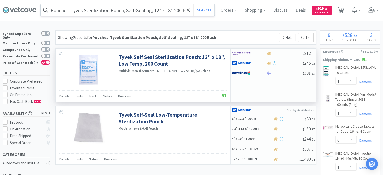
click at [135, 12] on input "Pouches: Tyvek Sterilization Pouch, Self-Sealing, 12" x 18" 200 Each" at bounding box center [128, 10] width 174 height 12
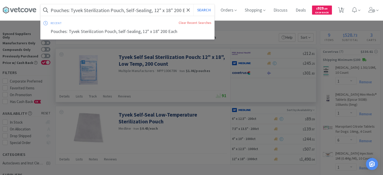
paste input "Blue Reversible Cap Vial: 60 Dram, 90 Count"
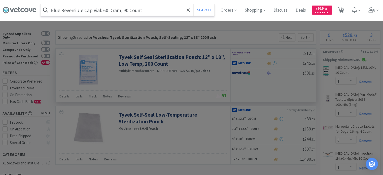
type input "Blue Reversible Cap Vial: 60 Dram, 90 Count"
click at [193, 4] on button "Search" at bounding box center [203, 10] width 21 height 12
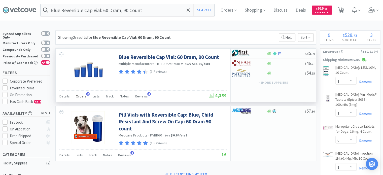
click at [80, 96] on span "Orders" at bounding box center [81, 96] width 11 height 5
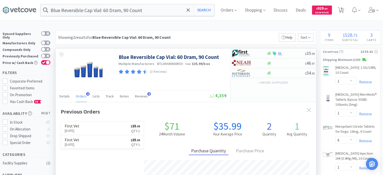
scroll to position [25, 0]
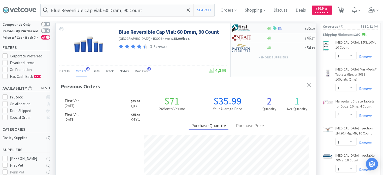
click at [259, 27] on div at bounding box center [249, 28] width 34 height 9
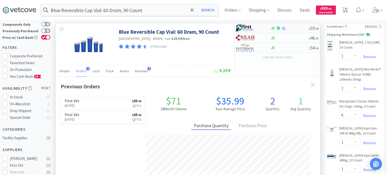
select select "1"
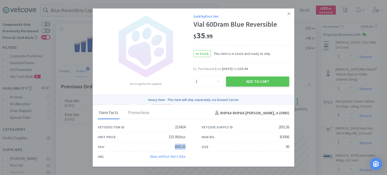
drag, startPoint x: 177, startPoint y: 145, endPoint x: 185, endPoint y: 145, distance: 7.8
click at [185, 145] on div "SKU 800130" at bounding box center [142, 147] width 88 height 10
click at [287, 13] on icon at bounding box center [288, 13] width 3 height 3
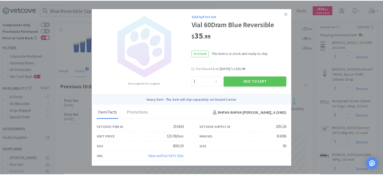
scroll to position [251536, 251405]
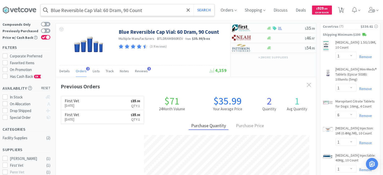
click at [127, 11] on input "Blue Reversible Cap Vial: 60 Dram, 90 Count" at bounding box center [128, 10] width 174 height 12
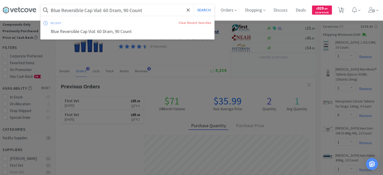
paste input "[MEDICAL_DATA]) Oral Oil Suspension: 250 mg/ml, 30 ml"
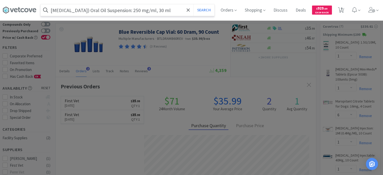
click at [193, 4] on button "Search" at bounding box center [203, 10] width 21 height 12
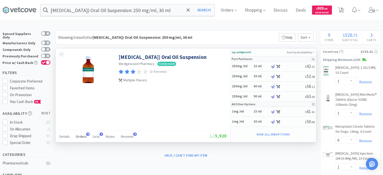
click at [83, 136] on span "Orders" at bounding box center [81, 136] width 11 height 5
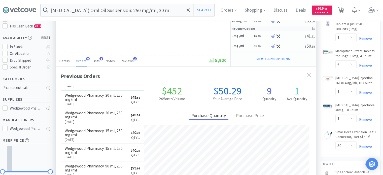
scroll to position [101, 0]
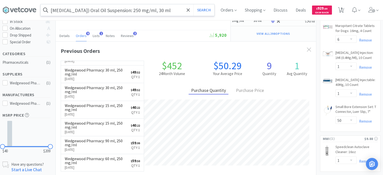
click at [57, 5] on input "[MEDICAL_DATA]) Oral Oil Suspension: 250 mg/ml, 30 ml" at bounding box center [128, 10] width 174 height 12
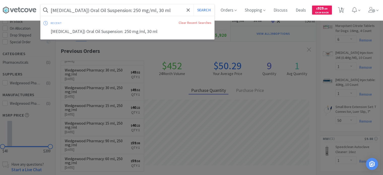
paste input "Blue Reversible Cap Vial: 60 Dram, 90 Count"
click at [193, 4] on button "Search" at bounding box center [203, 10] width 21 height 12
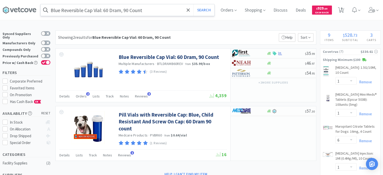
click at [79, 9] on input "Blue Reversible Cap Vial: 60 Dram, 90 Count" at bounding box center [128, 10] width 174 height 12
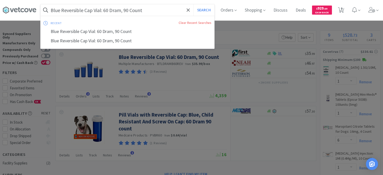
paste input "[MEDICAL_DATA] (AQ) 20 mg / mL Suspension, 120 mL, Chicken"
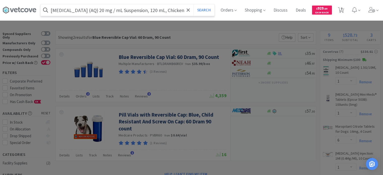
type input "[MEDICAL_DATA] (AQ) 20 mg / mL Suspension, 120 mL, Chicken"
click at [193, 4] on button "Search" at bounding box center [203, 10] width 21 height 12
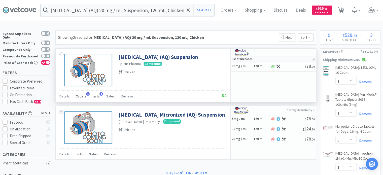
click at [83, 99] on div "Orders 1" at bounding box center [81, 97] width 11 height 10
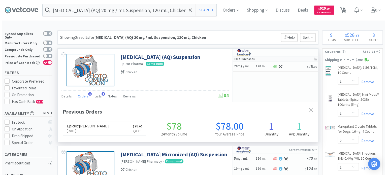
scroll to position [129, 260]
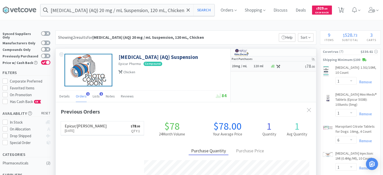
click at [293, 67] on div at bounding box center [287, 66] width 35 height 4
select select "CHICKEN"
select select "1"
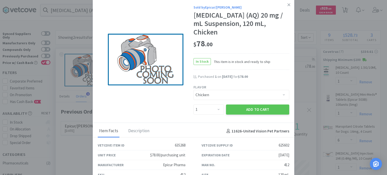
scroll to position [10, 0]
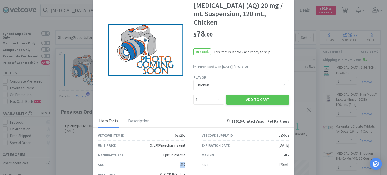
drag, startPoint x: 173, startPoint y: 154, endPoint x: 185, endPoint y: 156, distance: 11.9
click at [185, 160] on div "SKU 412" at bounding box center [142, 165] width 104 height 10
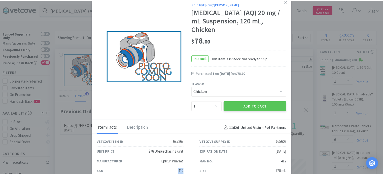
scroll to position [0, 0]
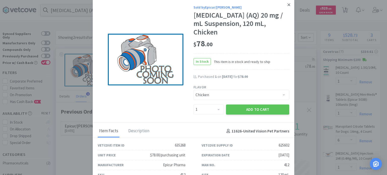
click at [285, 2] on link at bounding box center [288, 4] width 9 height 11
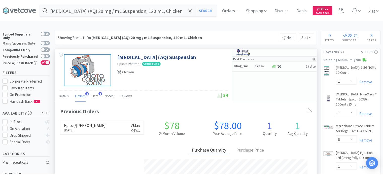
scroll to position [251536, 251405]
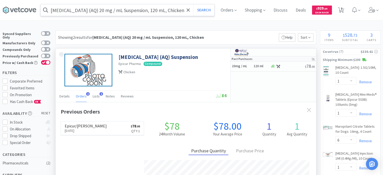
click at [110, 5] on input "[MEDICAL_DATA] (AQ) 20 mg / mL Suspension, 120 mL, Chicken" at bounding box center [128, 10] width 174 height 12
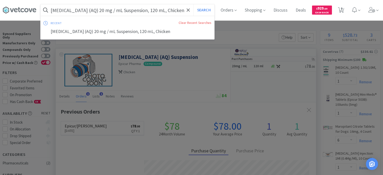
paste input "Hypodermic Syringe: 60ml, [MEDICAL_DATA], 25 Count"
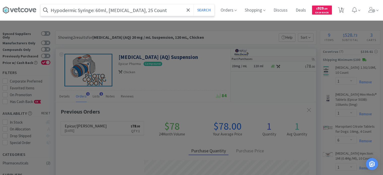
type input "Hypodermic Syringe: 60ml, [MEDICAL_DATA], 25 Count"
click at [193, 4] on button "Search" at bounding box center [203, 10] width 21 height 12
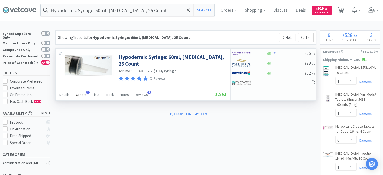
click at [84, 94] on span "Orders" at bounding box center [81, 94] width 11 height 5
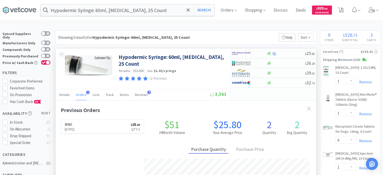
scroll to position [25, 0]
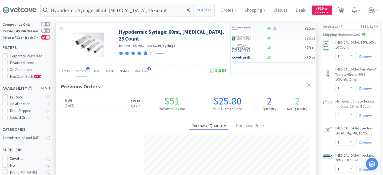
click at [253, 29] on div at bounding box center [246, 28] width 28 height 9
select select "1"
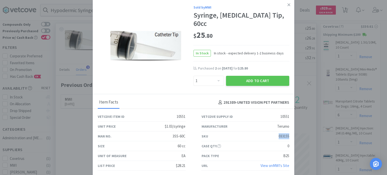
drag, startPoint x: 273, startPoint y: 132, endPoint x: 292, endPoint y: 134, distance: 19.5
click at [292, 134] on div "SKU 033155" at bounding box center [245, 136] width 104 height 10
click at [287, 7] on icon at bounding box center [288, 5] width 3 height 5
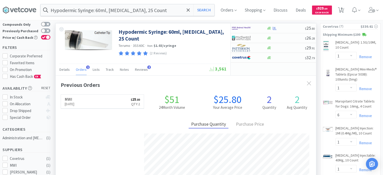
scroll to position [251536, 251405]
click at [89, 9] on input "Hypodermic Syringe: 60ml, [MEDICAL_DATA], 25 Count" at bounding box center [128, 10] width 174 height 12
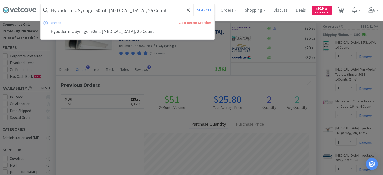
paste input "Zetamine [MEDICAL_DATA] Injection: 100 mg/mL, 10mL"
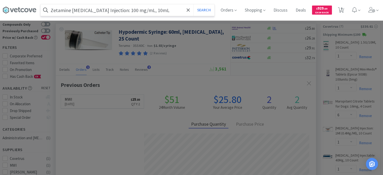
type input "Zetamine [MEDICAL_DATA] Injection: 100 mg/mL, 10mL"
click at [193, 4] on button "Search" at bounding box center [203, 10] width 21 height 12
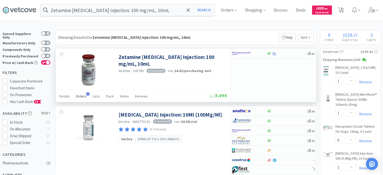
click at [82, 100] on div "Orders 7" at bounding box center [81, 97] width 11 height 10
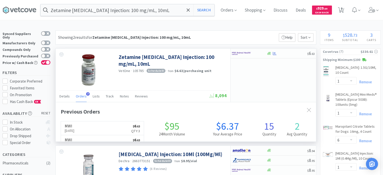
scroll to position [129, 260]
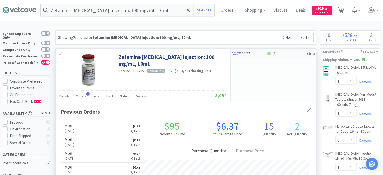
click at [280, 54] on div at bounding box center [286, 54] width 41 height 4
select select "1"
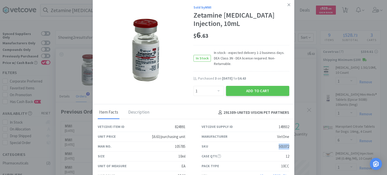
drag, startPoint x: 271, startPoint y: 140, endPoint x: 288, endPoint y: 138, distance: 16.7
click at [288, 142] on div "SKU 501072" at bounding box center [245, 147] width 104 height 10
click at [284, 9] on link at bounding box center [288, 4] width 9 height 11
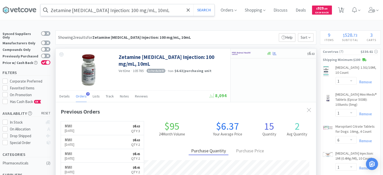
click at [71, 11] on input "Zetamine [MEDICAL_DATA] Injection: 100 mg/mL, 10mL" at bounding box center [128, 10] width 174 height 12
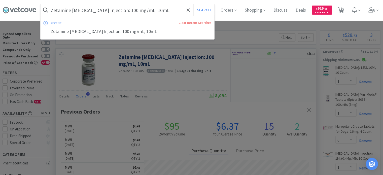
click at [138, 7] on input "Zetamine [MEDICAL_DATA] Injection: 100 mg/mL, 10mL" at bounding box center [128, 10] width 174 height 12
drag, startPoint x: 166, startPoint y: 7, endPoint x: 35, endPoint y: -2, distance: 131.7
click at [35, 0] on html "Zetamine [MEDICAL_DATA] Injection: 100 mg/mL, 10mL Search recent Clear Recent S…" at bounding box center [191, 87] width 383 height 175
click at [74, 9] on input "Zetamine [MEDICAL_DATA] Injection: 100 mg/mL, 10mL" at bounding box center [128, 10] width 174 height 12
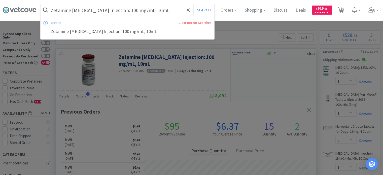
click at [74, 9] on input "Zetamine [MEDICAL_DATA] Injection: 100 mg/mL, 10mL" at bounding box center [128, 10] width 174 height 12
paste input "Maropitant Citrate Tablets: 16mg, 4 Count"
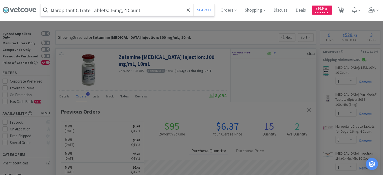
type input "Maropitant Citrate Tablets: 16mg, 4 Count"
click at [193, 4] on button "Search" at bounding box center [203, 10] width 21 height 12
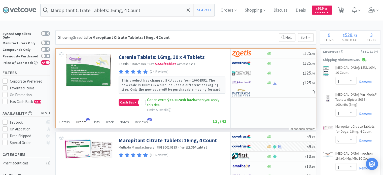
click at [81, 125] on div "Orders 1" at bounding box center [81, 123] width 11 height 10
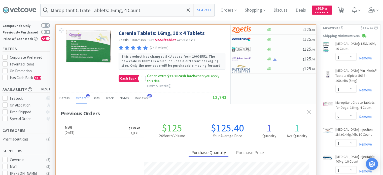
scroll to position [25, 0]
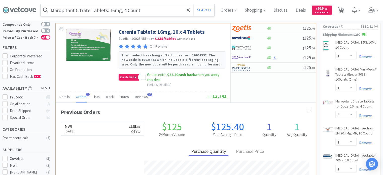
click at [67, 11] on input "Maropitant Citrate Tablets: 16mg, 4 Count" at bounding box center [128, 10] width 174 height 12
click at [85, 70] on div at bounding box center [191, 87] width 383 height 175
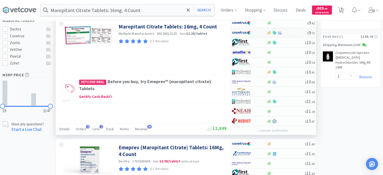
scroll to position [252, 0]
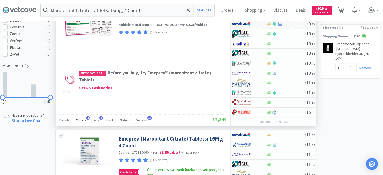
click at [80, 116] on div "Orders 4" at bounding box center [81, 121] width 11 height 10
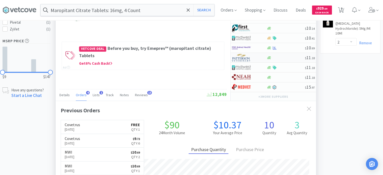
scroll to position [226, 0]
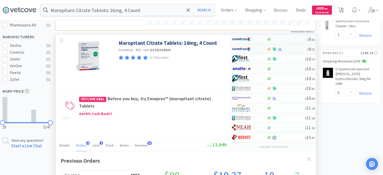
click at [258, 42] on div at bounding box center [246, 39] width 28 height 9
select select "1"
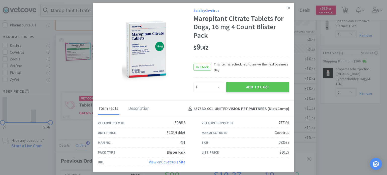
click at [275, 129] on div "Manufacturer Covetrus" at bounding box center [245, 133] width 88 height 10
click at [275, 132] on div "Covetrus" at bounding box center [281, 133] width 15 height 6
drag, startPoint x: 273, startPoint y: 143, endPoint x: 293, endPoint y: 141, distance: 20.7
click at [293, 141] on div "SKU 083537" at bounding box center [245, 143] width 104 height 10
drag, startPoint x: 360, startPoint y: 116, endPoint x: 336, endPoint y: 100, distance: 29.0
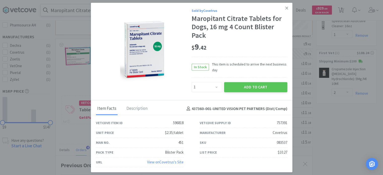
scroll to position [251536, 251405]
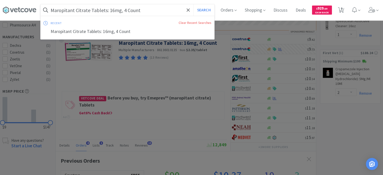
paste input "[MEDICAL_DATA] Oral Suspension: 30Ml (40Mg/Ml)"
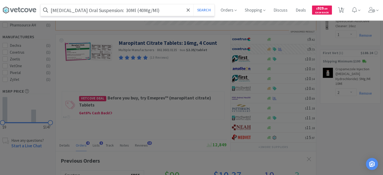
click at [193, 4] on button "Search" at bounding box center [203, 10] width 21 height 12
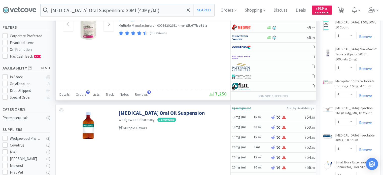
scroll to position [50, 0]
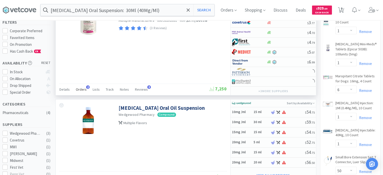
click at [83, 85] on div "Orders 2" at bounding box center [81, 90] width 11 height 10
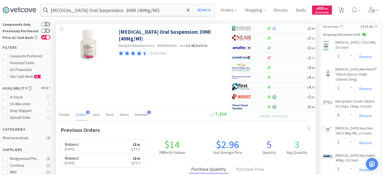
scroll to position [129, 260]
click at [72, 12] on input "[MEDICAL_DATA] Oral Suspension: 30Ml (40Mg/Ml)" at bounding box center [128, 10] width 174 height 12
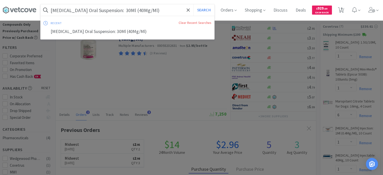
paste input "mantadine HCl Capsule: 25 mg/cap, 60 Cap"
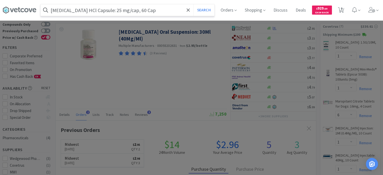
click at [193, 4] on button "Search" at bounding box center [203, 10] width 21 height 12
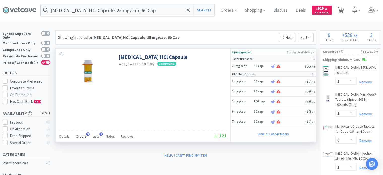
click at [83, 135] on span "Orders" at bounding box center [81, 136] width 11 height 5
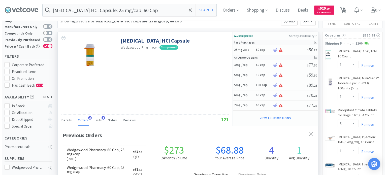
scroll to position [25, 0]
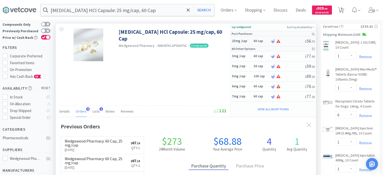
click at [244, 39] on h5 "25mg /cap" at bounding box center [242, 41] width 20 height 4
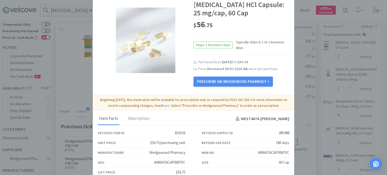
scroll to position [17, 0]
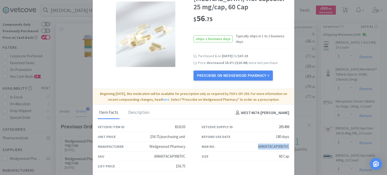
drag, startPoint x: 252, startPoint y: 145, endPoint x: 287, endPoint y: 147, distance: 35.3
click at [287, 147] on div "Man No. AMANTACAP0067VC" at bounding box center [245, 147] width 104 height 10
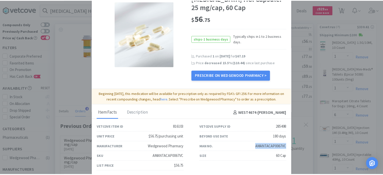
scroll to position [0, 0]
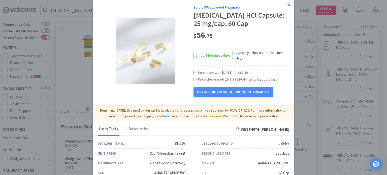
click at [287, 6] on icon at bounding box center [288, 5] width 3 height 5
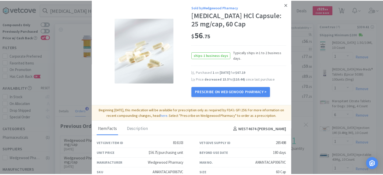
scroll to position [251536, 251405]
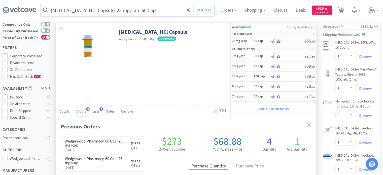
click at [83, 9] on input "[MEDICAL_DATA] HCl Capsule: 25 mg/cap, 60 Cap" at bounding box center [128, 10] width 174 height 12
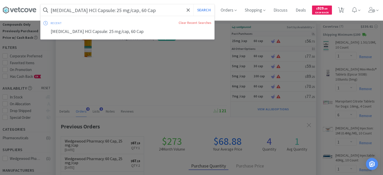
paste input "Tyvek Sterilization Pouch - Large: Box of 25"
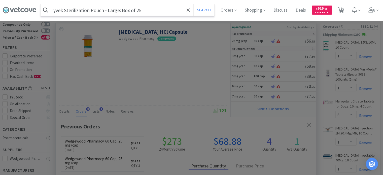
type input "Tyvek Sterilization Pouch - Large: Box of 25"
click at [193, 4] on button "Search" at bounding box center [203, 10] width 21 height 12
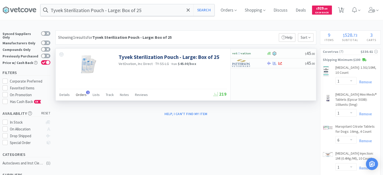
click at [76, 98] on div "Orders 1" at bounding box center [81, 96] width 11 height 10
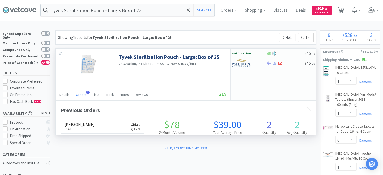
scroll to position [129, 260]
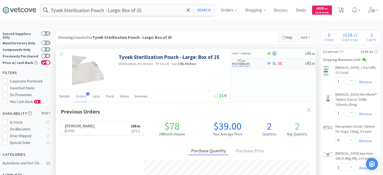
click at [244, 63] on img at bounding box center [241, 63] width 19 height 8
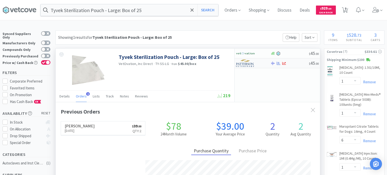
select select "1"
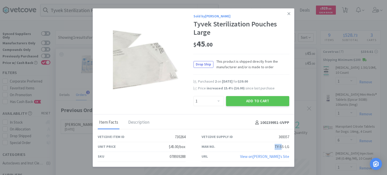
drag, startPoint x: 267, startPoint y: 145, endPoint x: 281, endPoint y: 147, distance: 14.2
click at [281, 147] on div "Man No. TY-SS-LG" at bounding box center [245, 147] width 88 height 10
click at [173, 155] on div "078939288" at bounding box center [177, 157] width 16 height 6
drag, startPoint x: 168, startPoint y: 156, endPoint x: 191, endPoint y: 156, distance: 23.2
click at [191, 156] on div "SKU 078939288" at bounding box center [142, 157] width 104 height 10
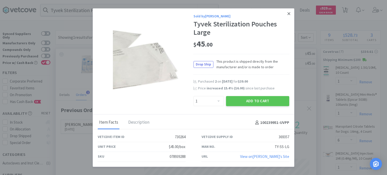
click at [290, 13] on icon at bounding box center [288, 13] width 3 height 5
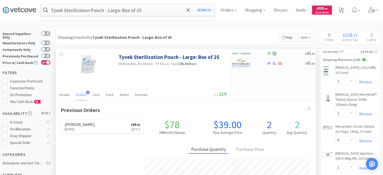
scroll to position [251536, 251405]
